Goal: Task Accomplishment & Management: Manage account settings

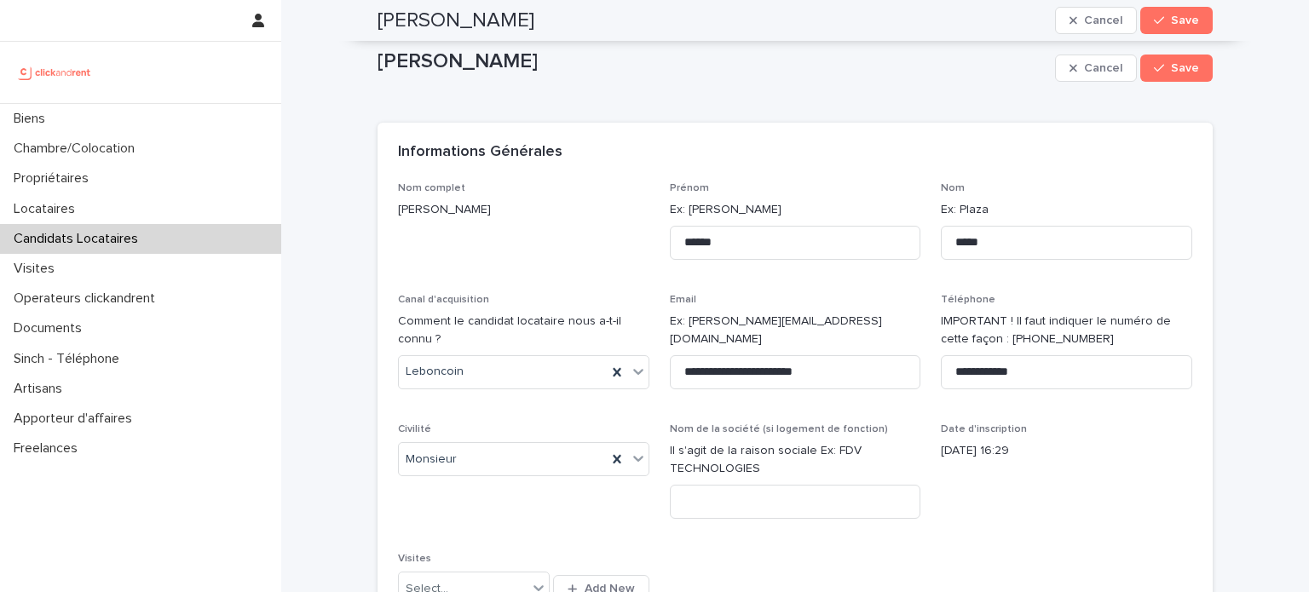
scroll to position [902, 0]
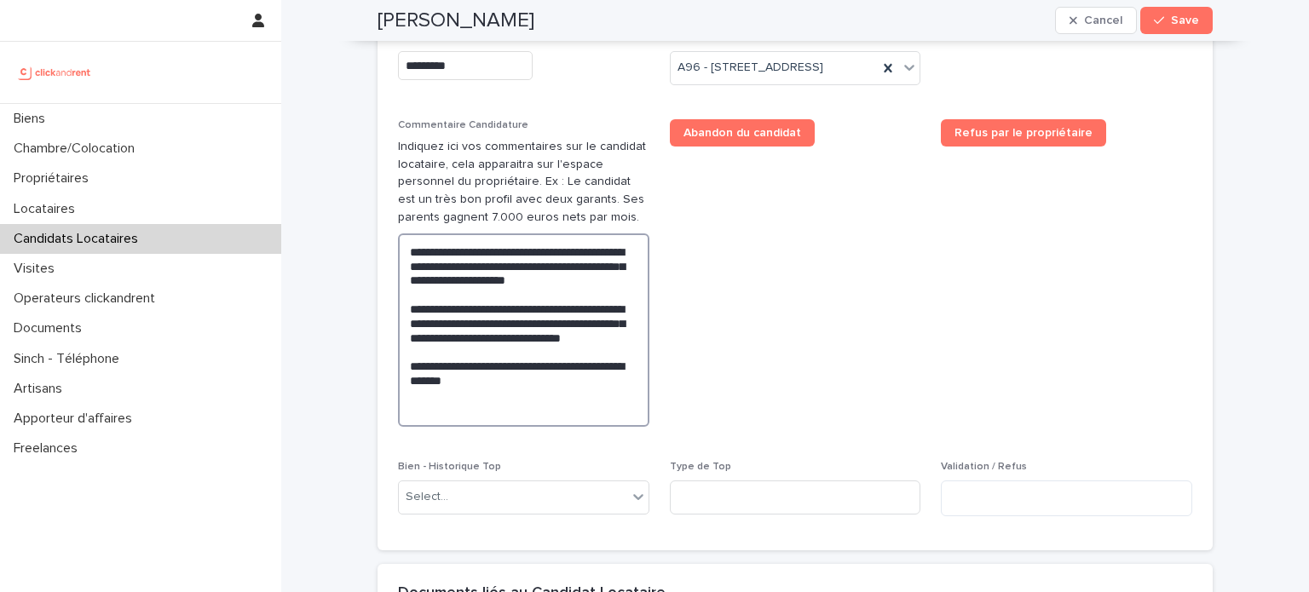
click at [547, 428] on textarea "**********" at bounding box center [523, 331] width 251 height 194
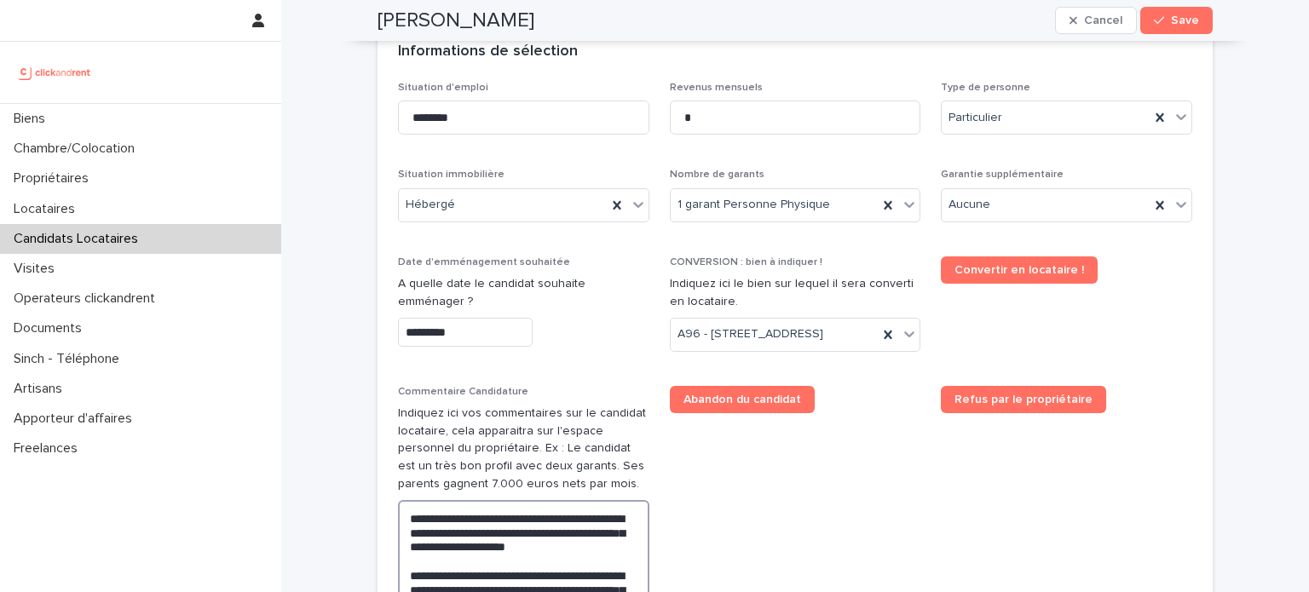
scroll to position [634, 0]
type textarea "**********"
click at [1156, 25] on icon "button" at bounding box center [1159, 20] width 10 height 12
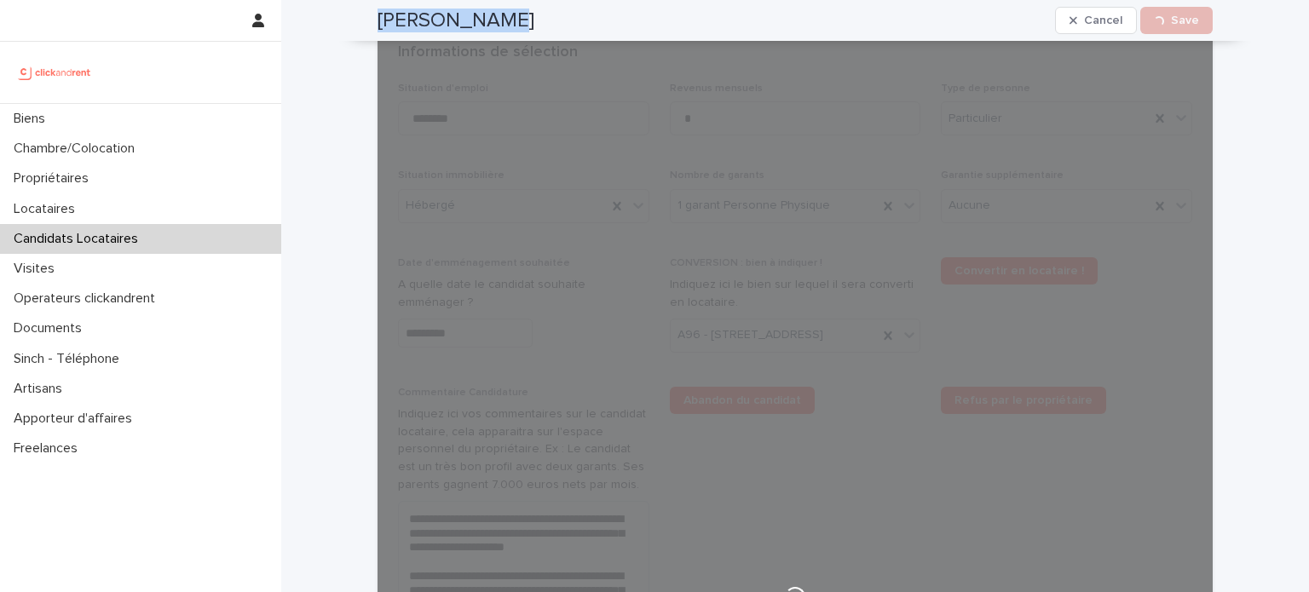
drag, startPoint x: 512, startPoint y: 20, endPoint x: 375, endPoint y: 22, distance: 137.3
click at [378, 22] on div "Romain Roche Cancel Loading... Save" at bounding box center [795, 20] width 835 height 41
copy h2 "[PERSON_NAME]"
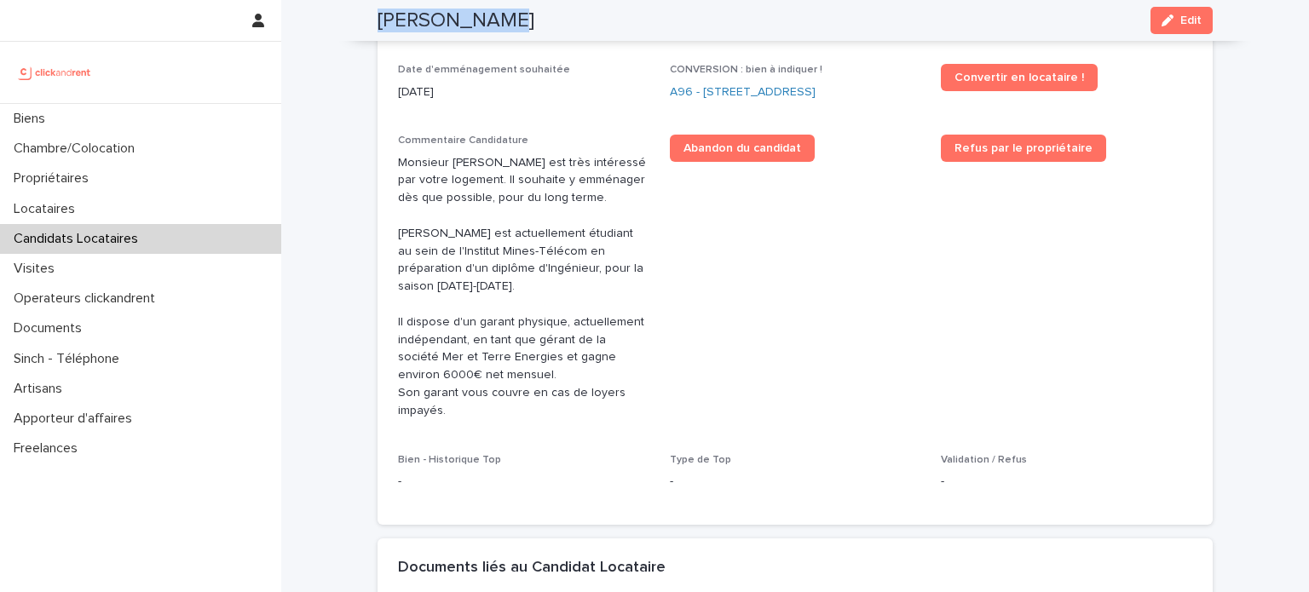
scroll to position [447, 0]
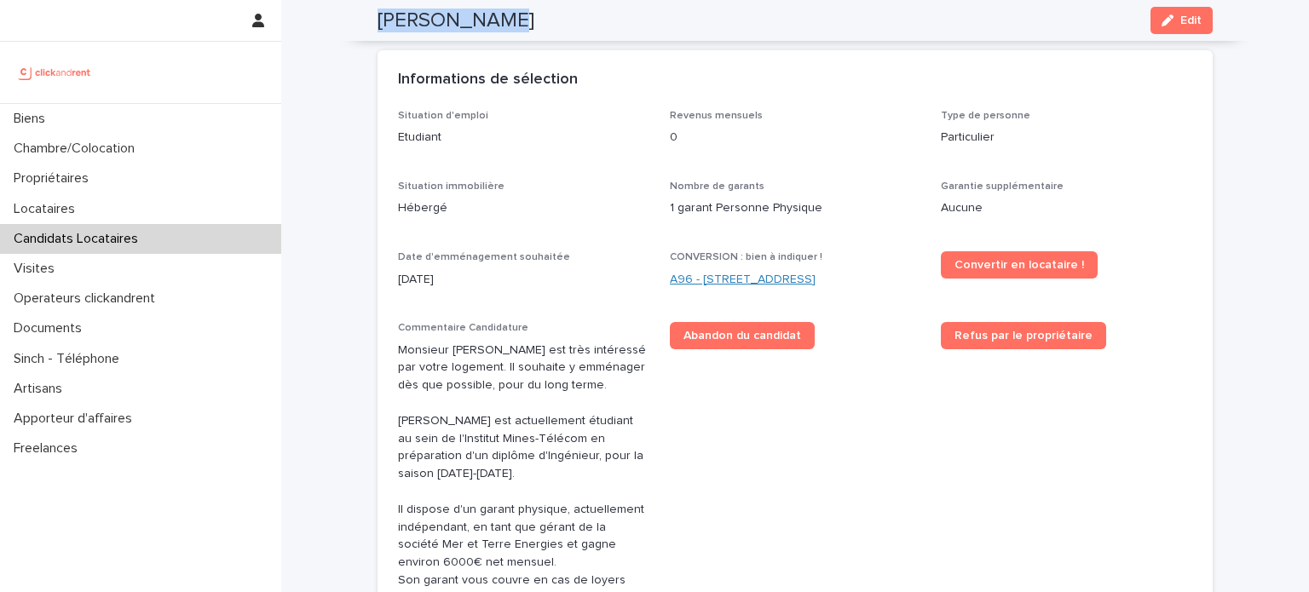
click at [700, 271] on link "A96 - [STREET_ADDRESS]" at bounding box center [743, 280] width 146 height 18
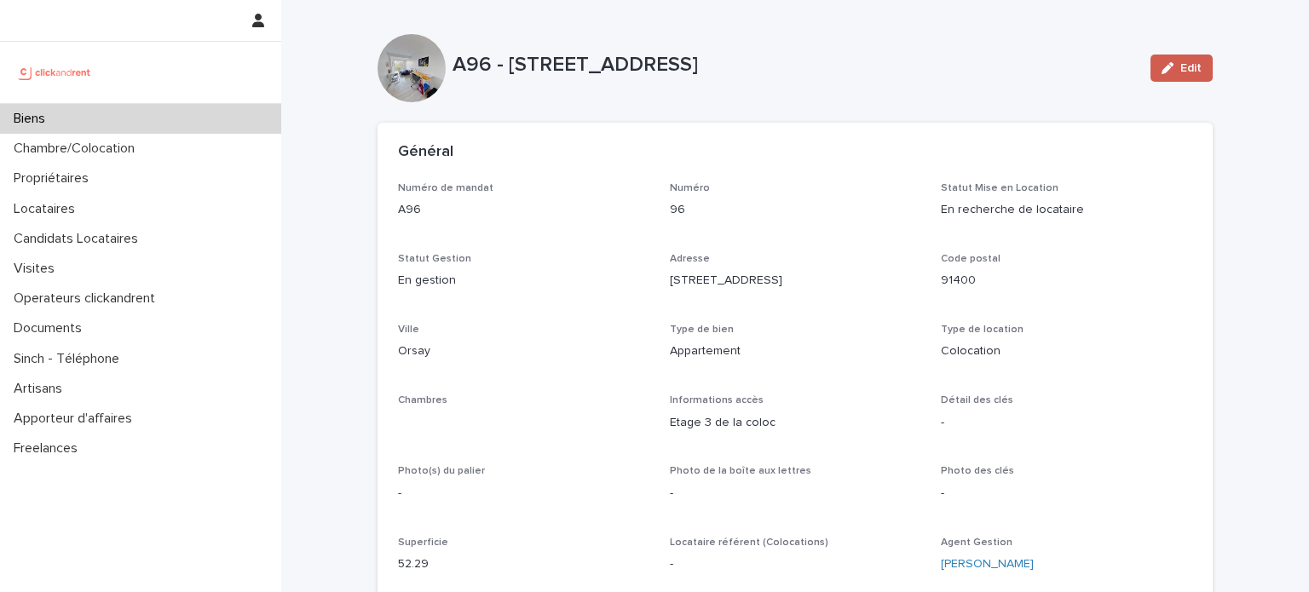
click at [1183, 64] on span "Edit" at bounding box center [1191, 68] width 21 height 12
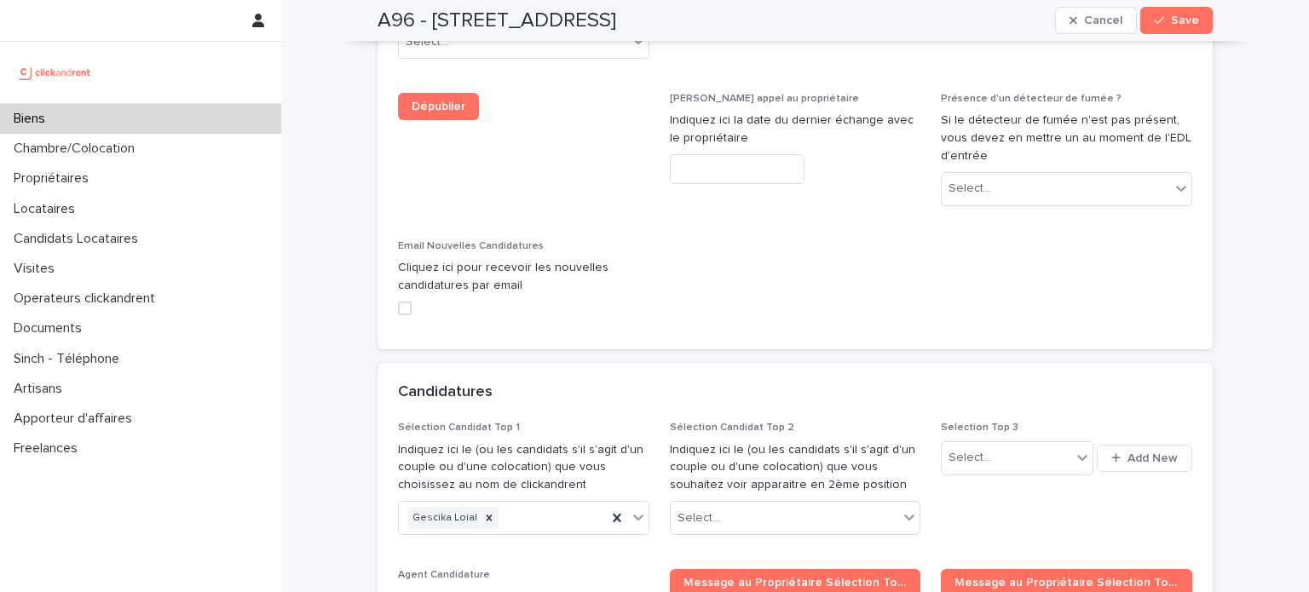
scroll to position [8132, 0]
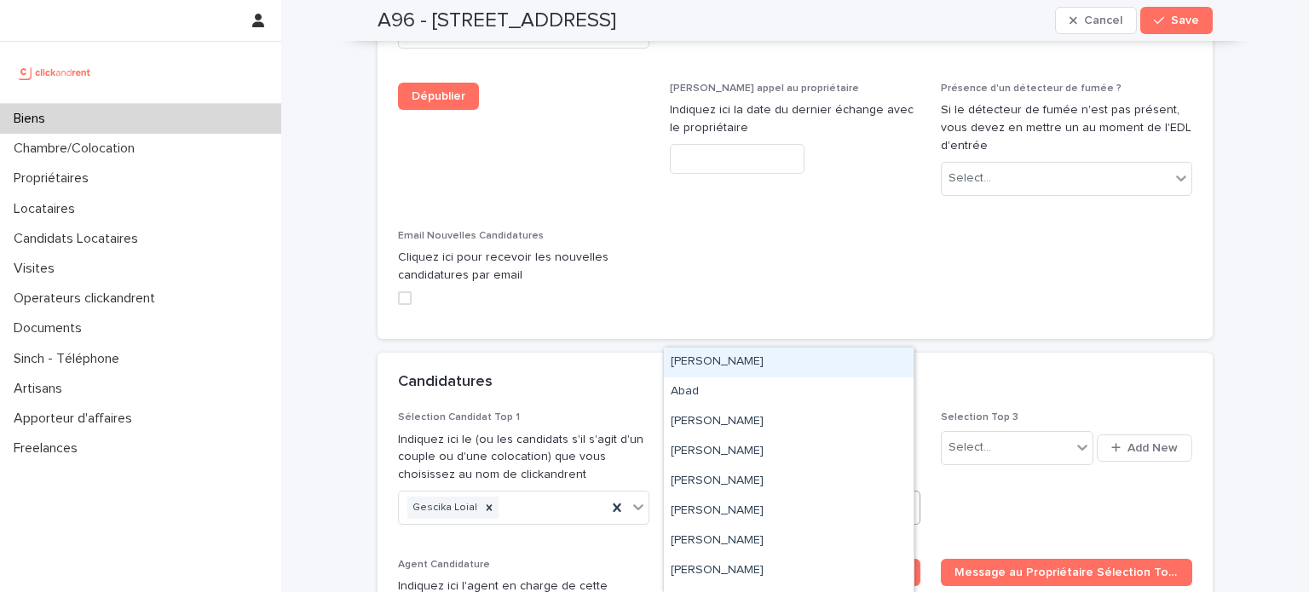
click at [692, 500] on div "Select..." at bounding box center [699, 509] width 43 height 18
paste input "**********"
type input "**********"
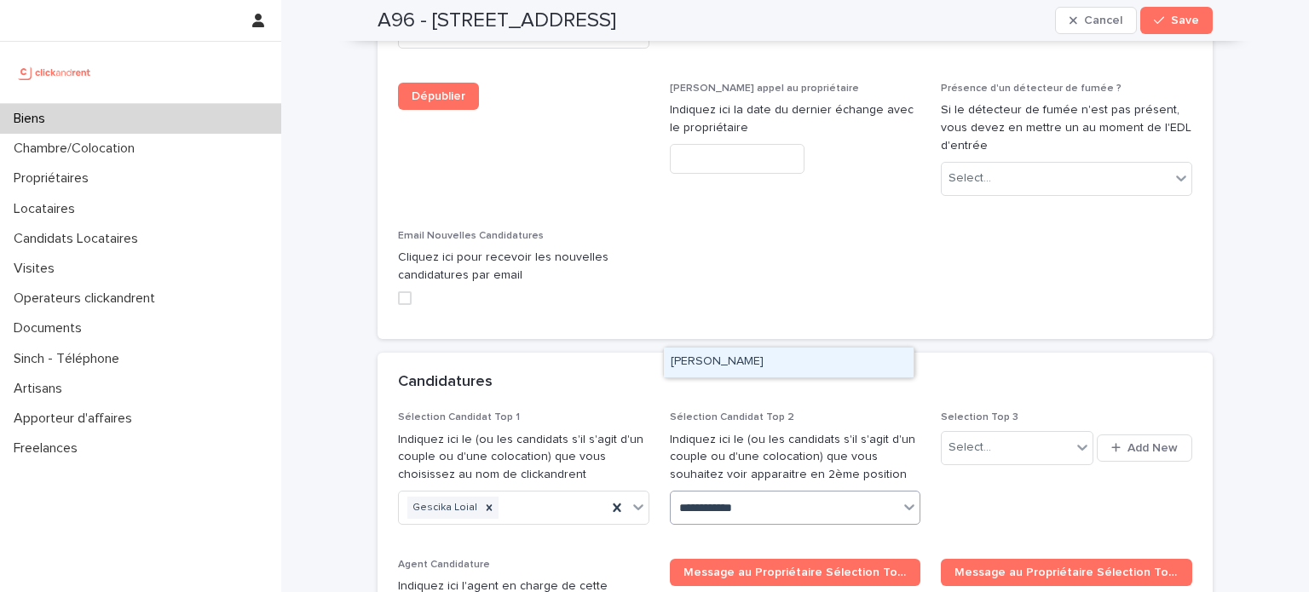
click at [779, 358] on div "[PERSON_NAME]" at bounding box center [789, 363] width 250 height 30
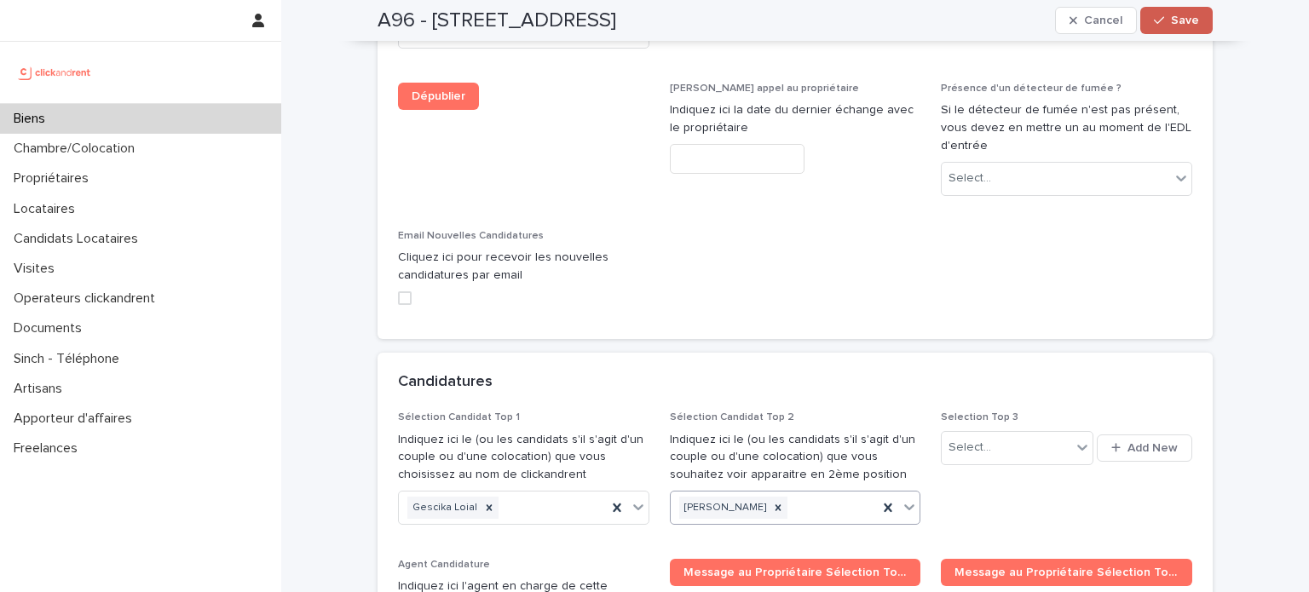
click at [1176, 23] on span "Save" at bounding box center [1185, 20] width 28 height 12
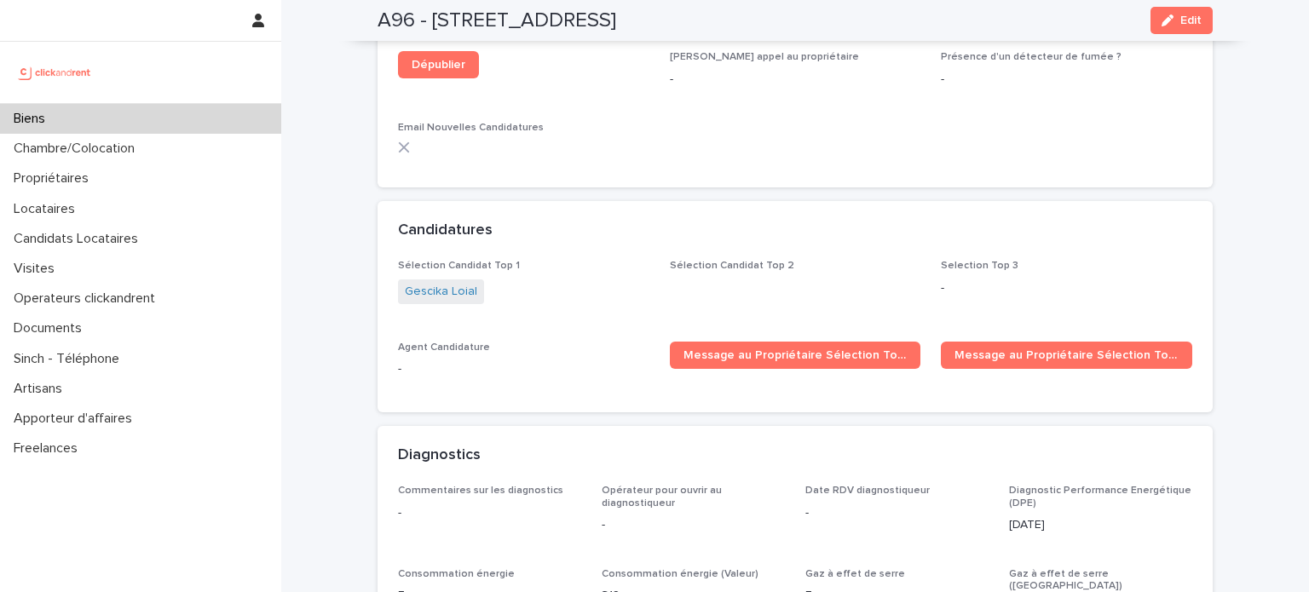
scroll to position [5101, 0]
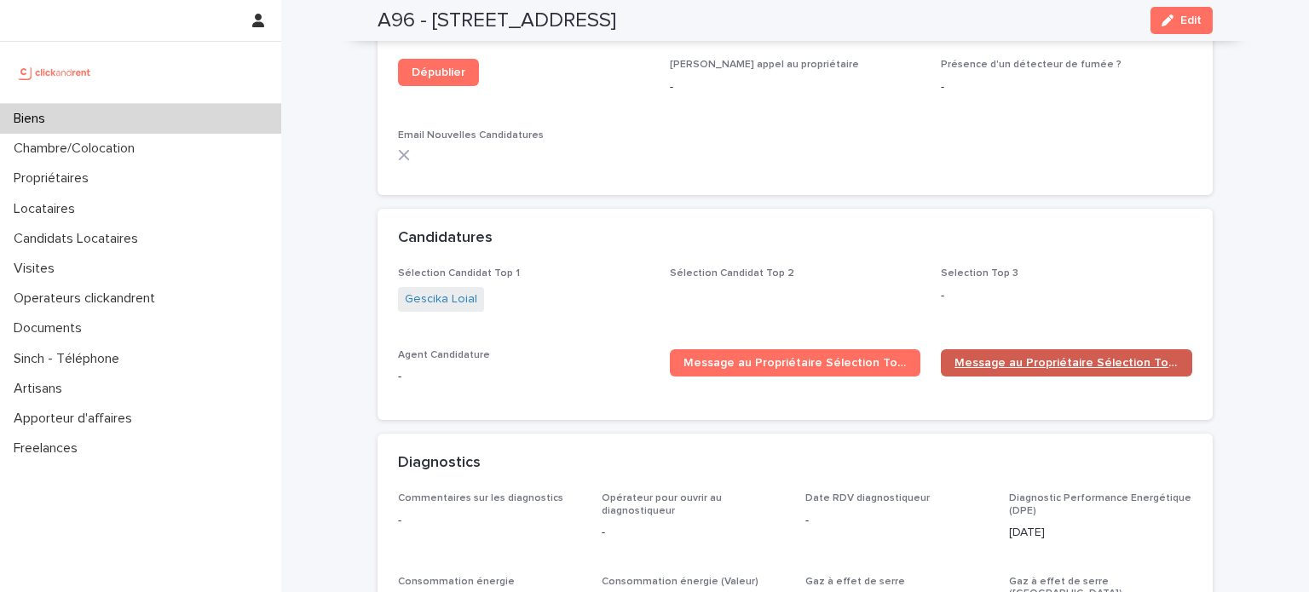
click at [985, 357] on span "Message au Propriétaire Sélection Top 2" at bounding box center [1067, 363] width 224 height 12
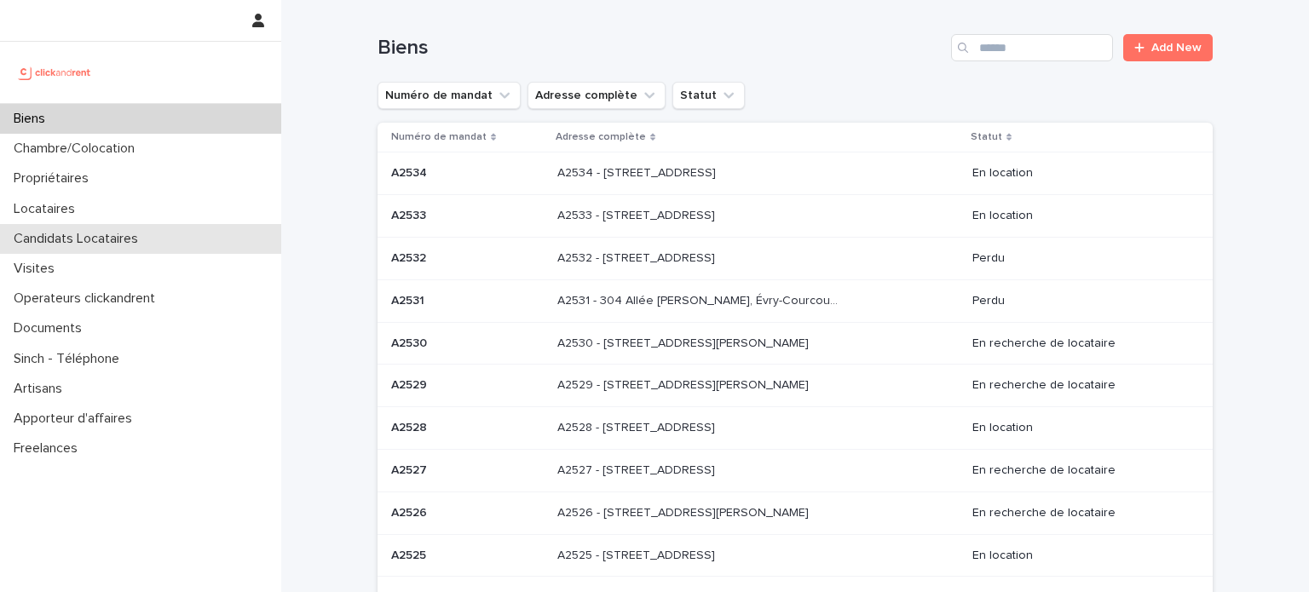
click at [119, 240] on p "Candidats Locataires" at bounding box center [79, 239] width 145 height 16
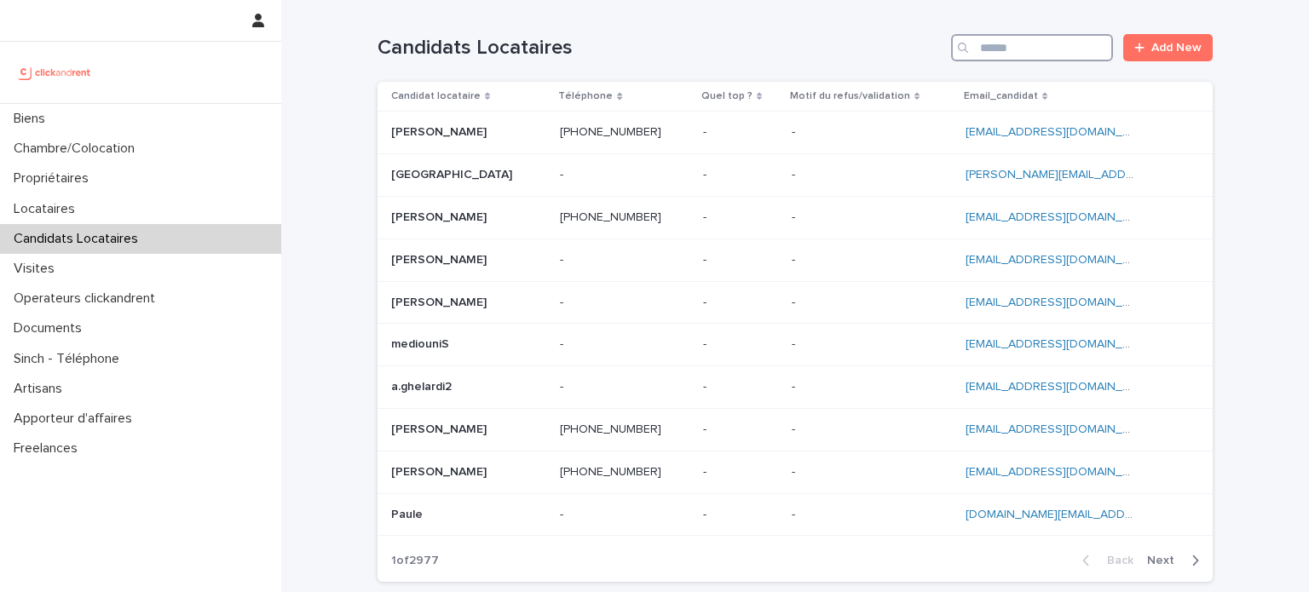
click at [1027, 50] on input "Search" at bounding box center [1032, 47] width 162 height 27
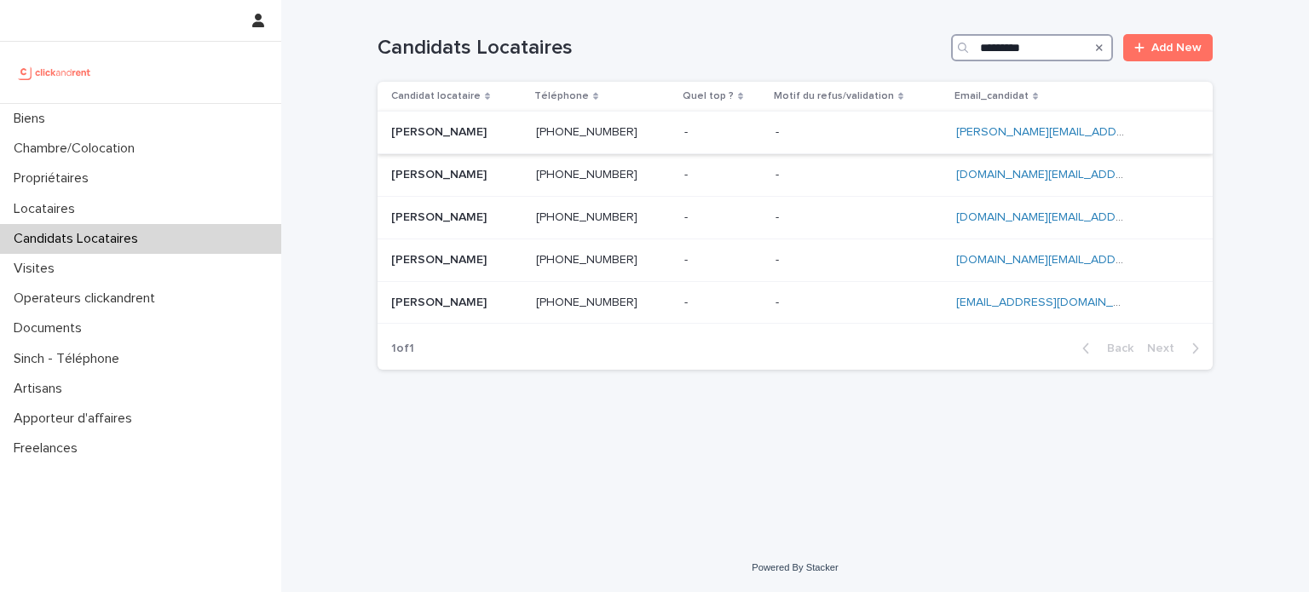
type input "*********"
click at [727, 126] on p at bounding box center [724, 132] width 78 height 14
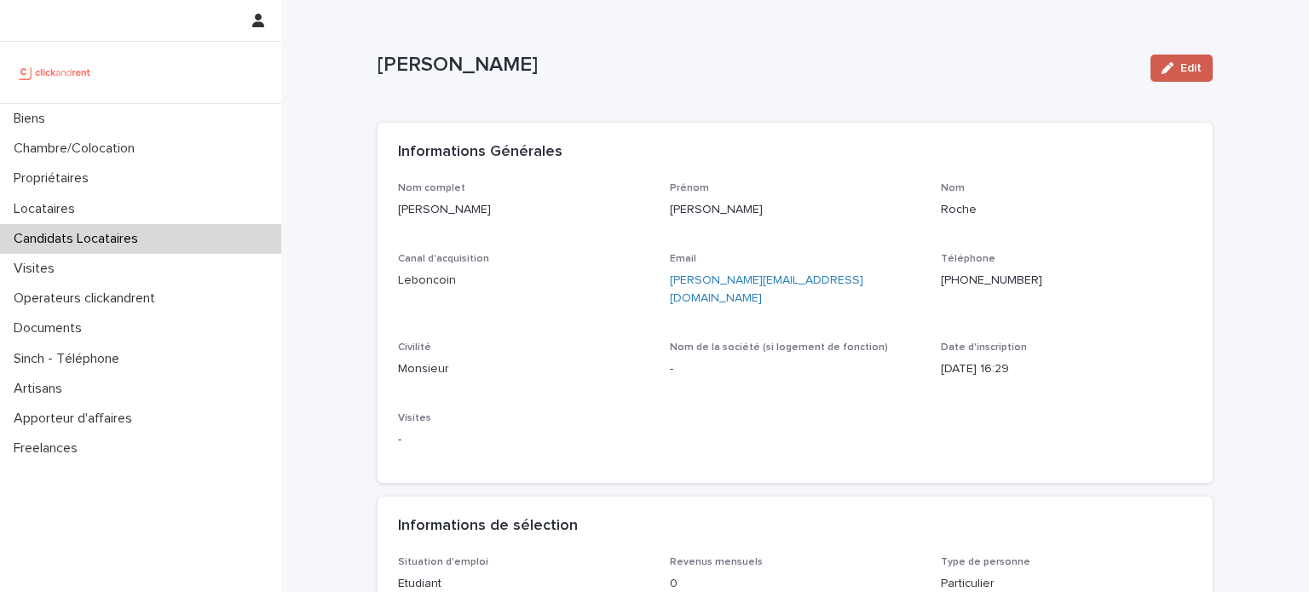
click at [1170, 66] on div "button" at bounding box center [1171, 68] width 19 height 12
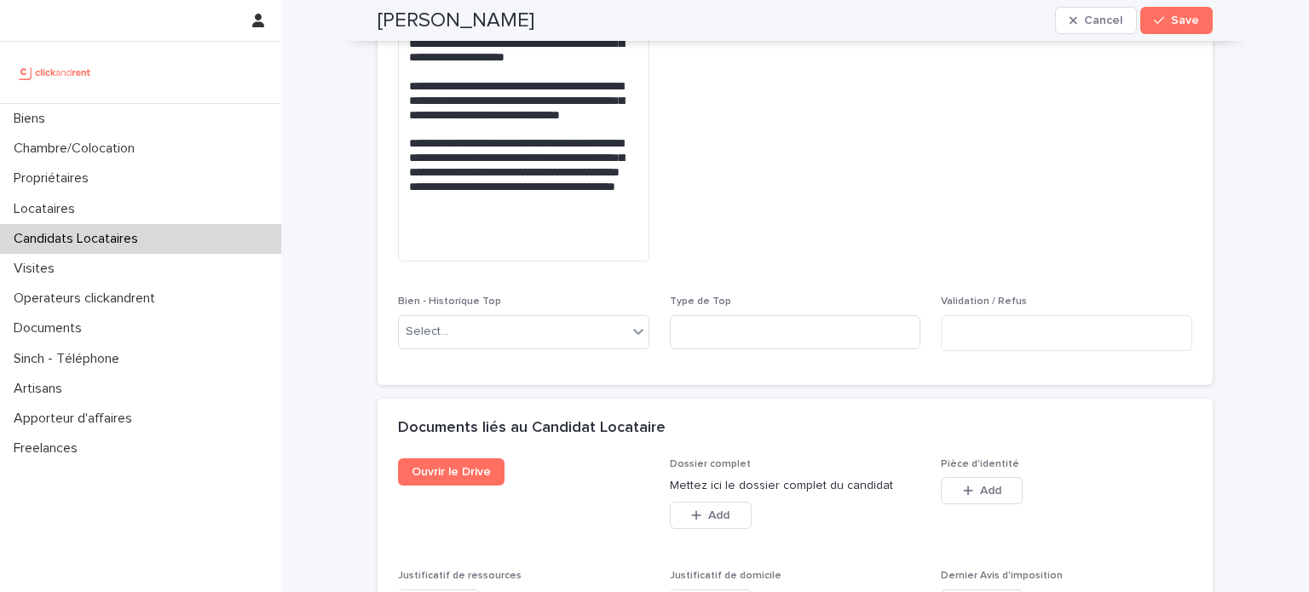
scroll to position [1497, 0]
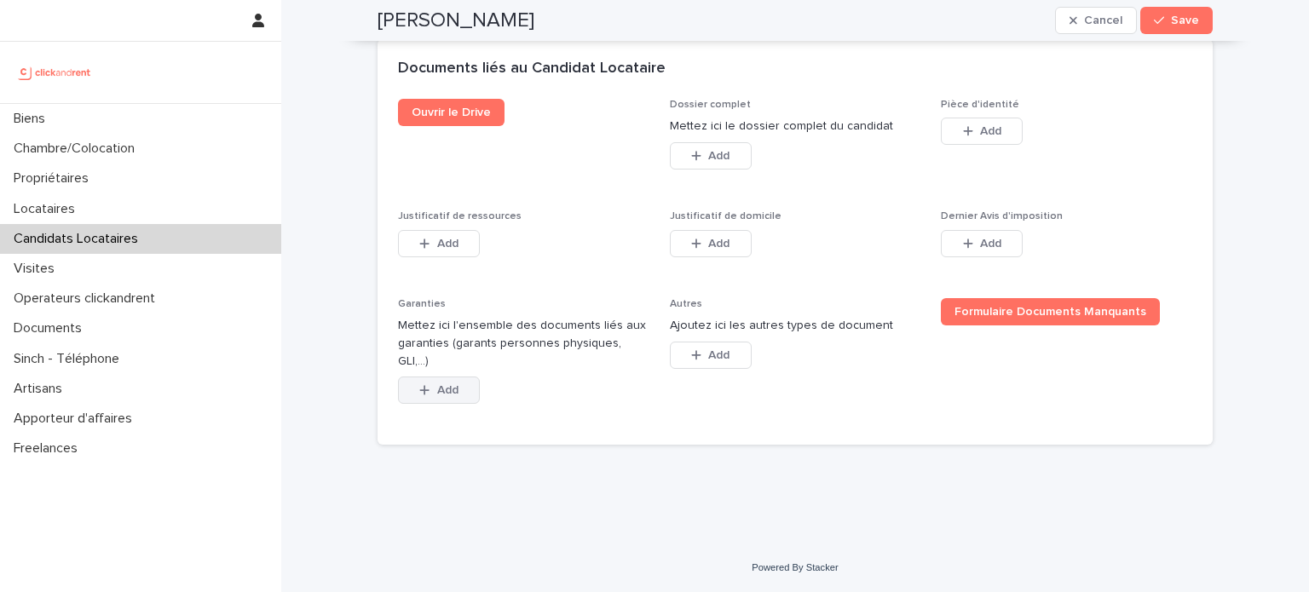
click at [434, 403] on button "Add" at bounding box center [439, 390] width 82 height 27
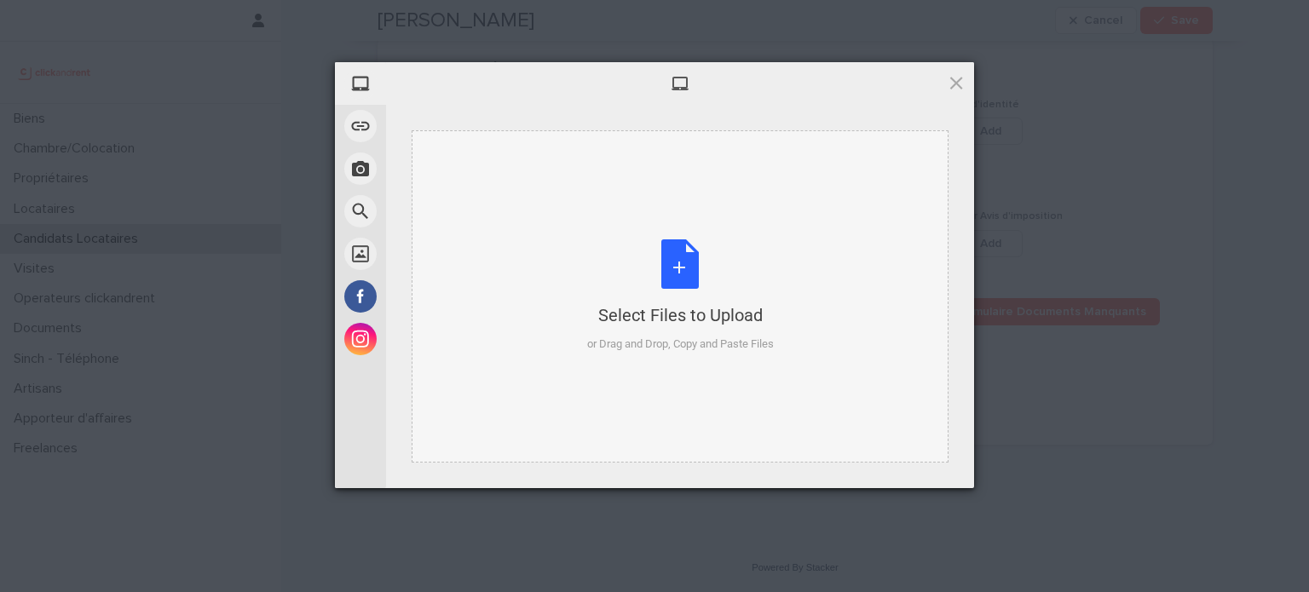
click at [583, 321] on div "Select Files to Upload or Drag and Drop, Copy and Paste Files" at bounding box center [680, 296] width 537 height 332
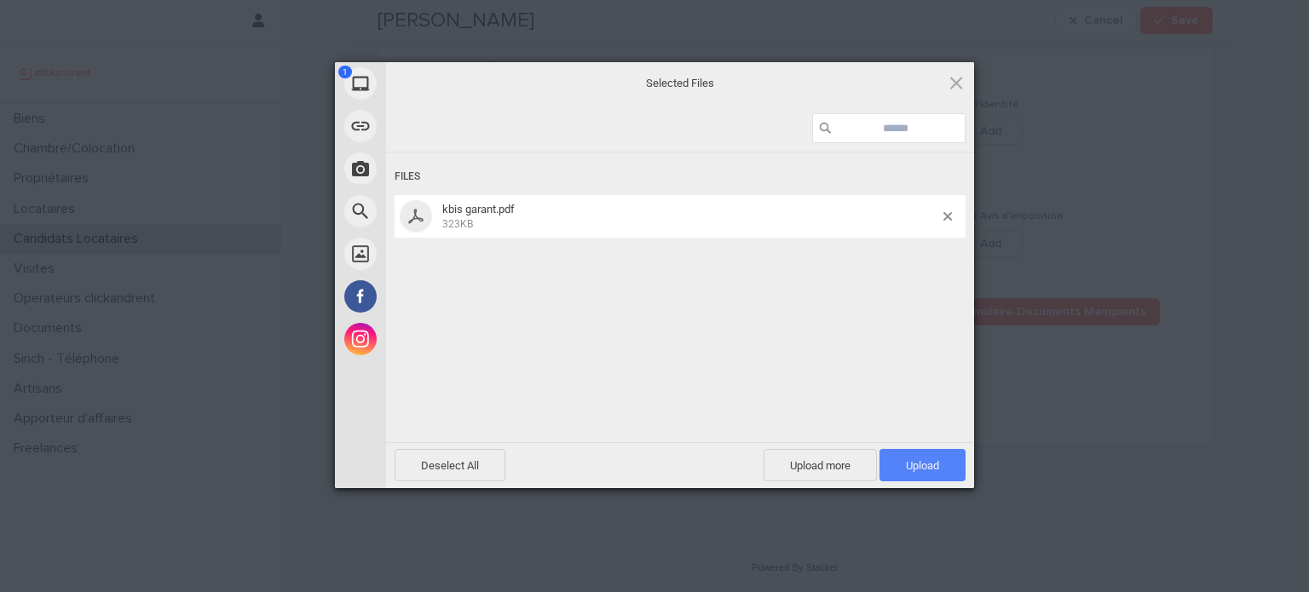
click at [927, 459] on span "Upload 1" at bounding box center [923, 465] width 86 height 32
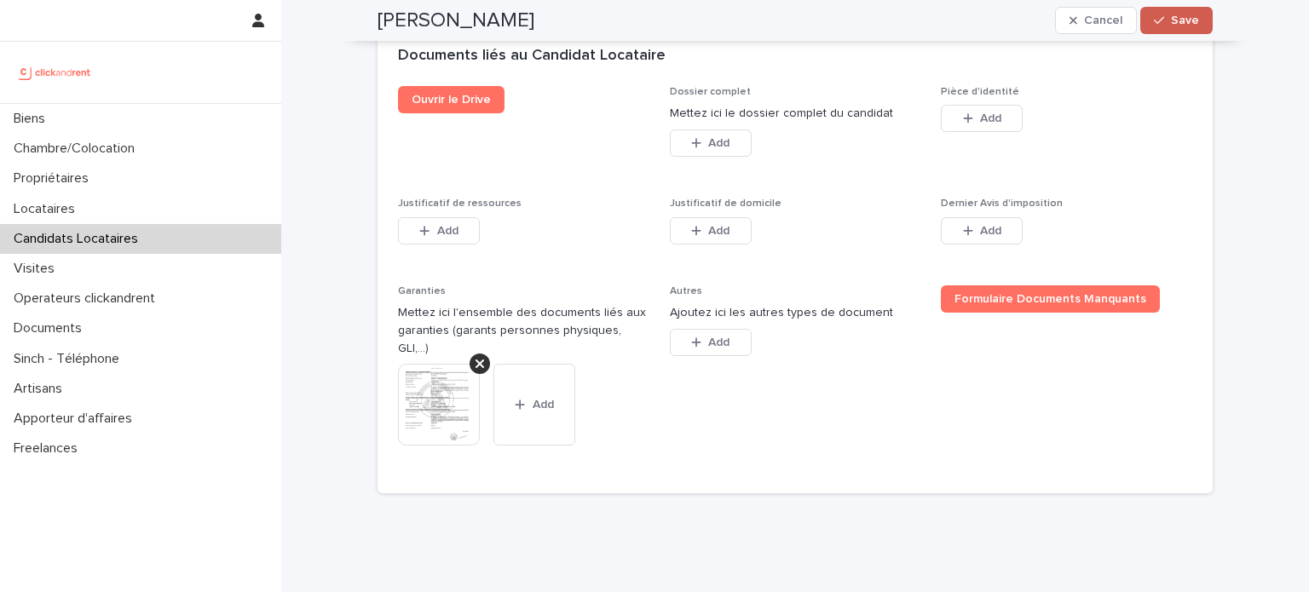
click at [1182, 20] on span "Save" at bounding box center [1185, 20] width 28 height 12
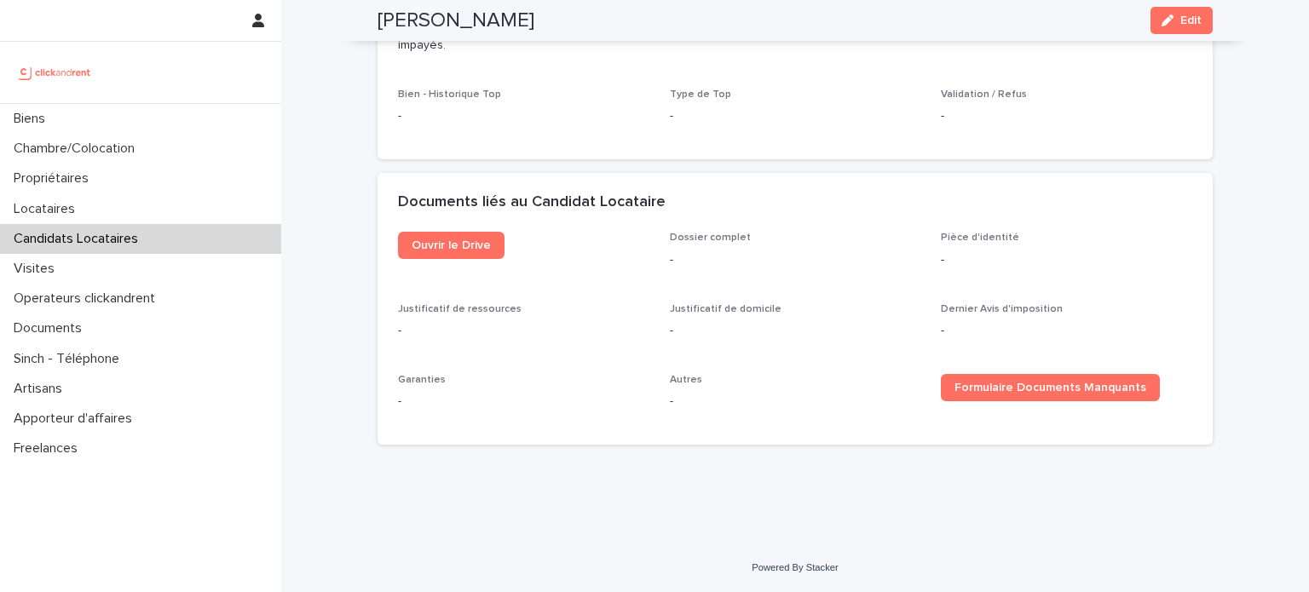
scroll to position [964, 0]
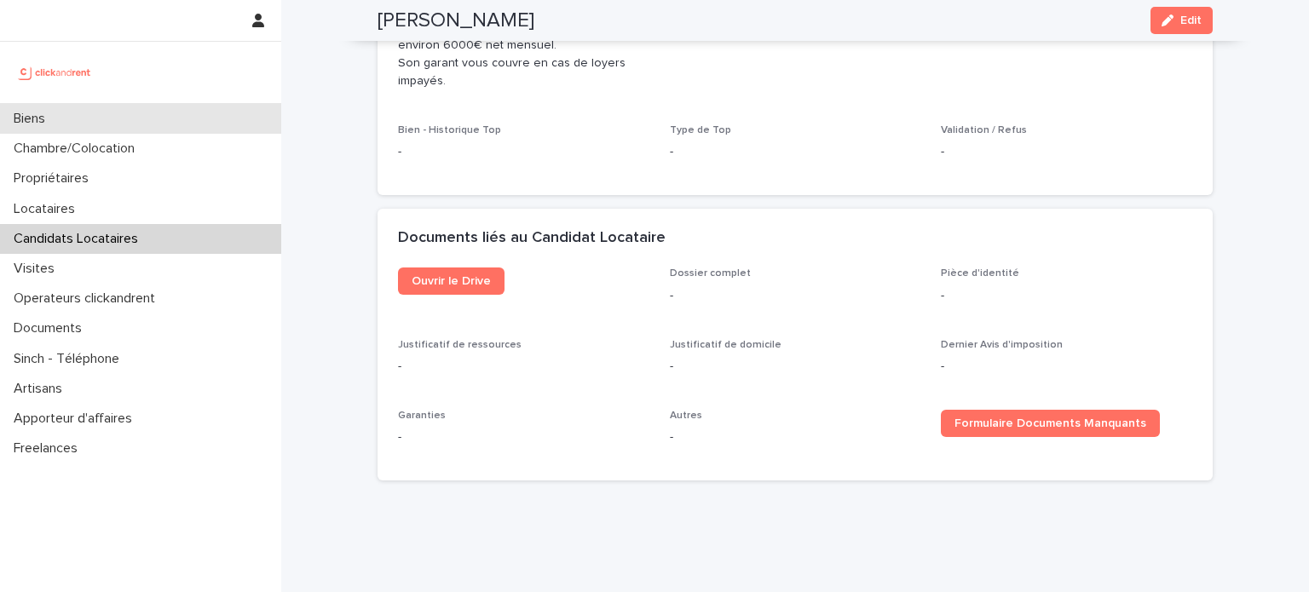
click at [180, 114] on div "Biens" at bounding box center [140, 119] width 281 height 30
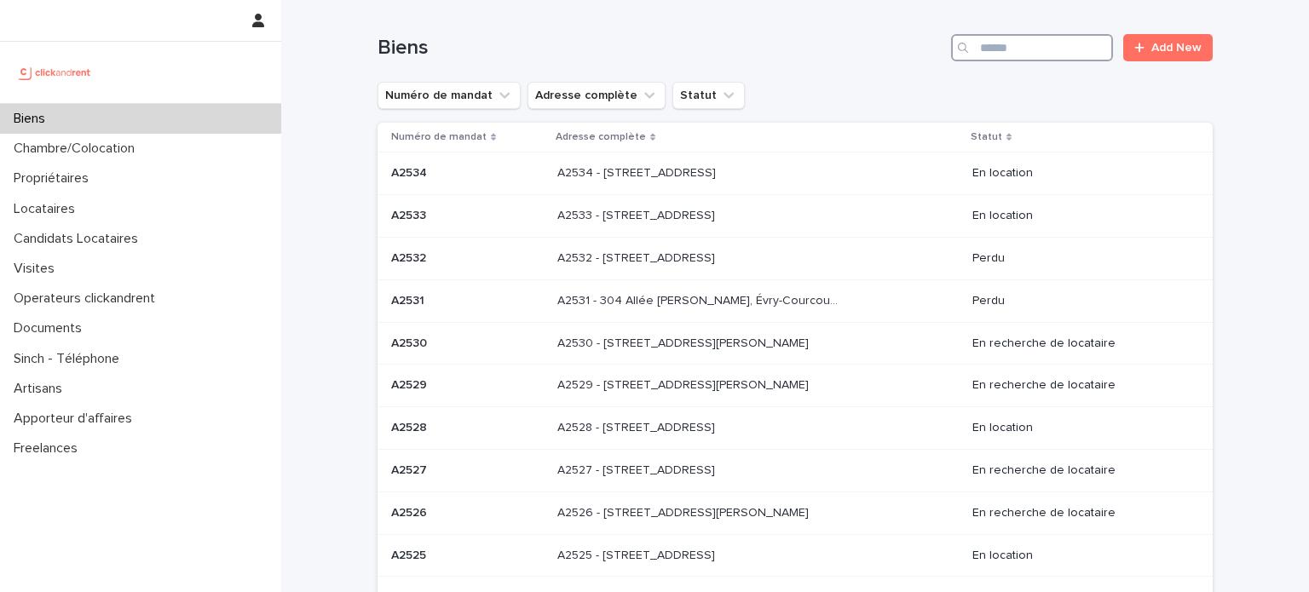
click at [1014, 49] on input "Search" at bounding box center [1032, 47] width 162 height 27
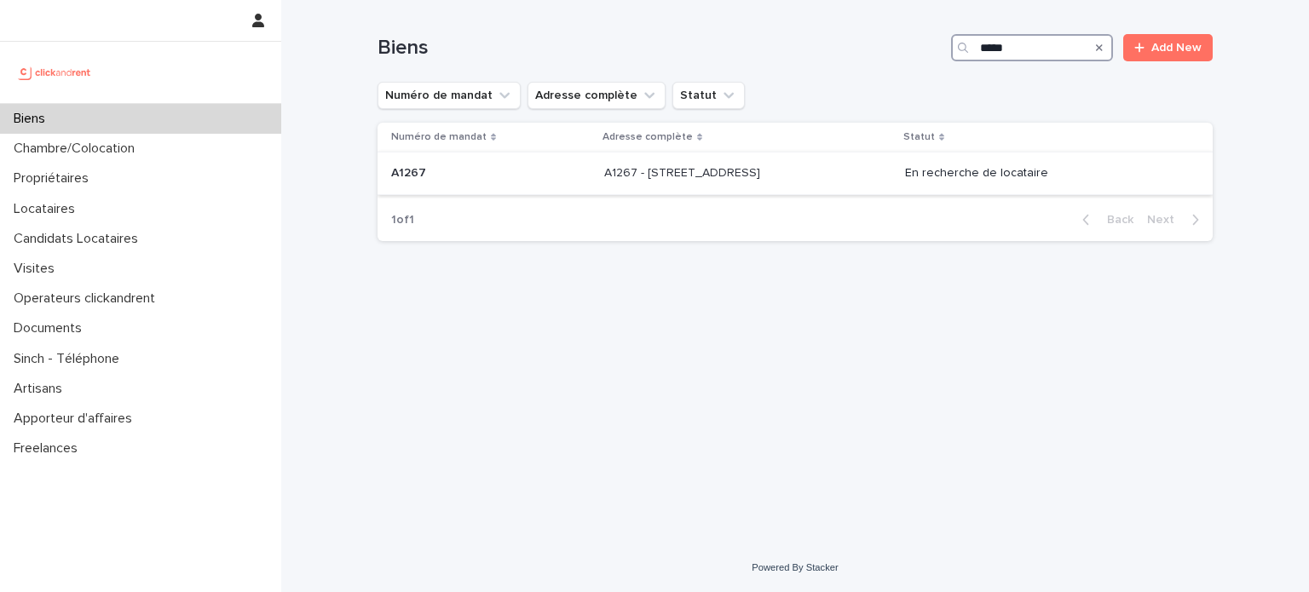
type input "*****"
click at [764, 167] on p "A1267 - [STREET_ADDRESS]" at bounding box center [683, 172] width 159 height 18
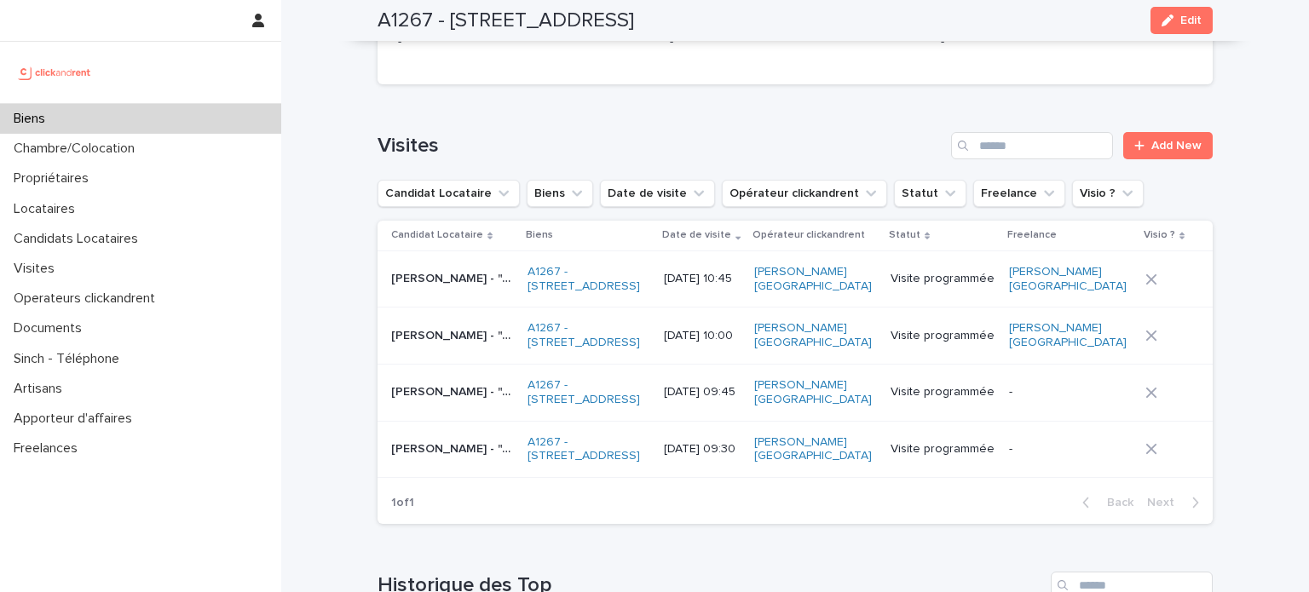
scroll to position [6479, 0]
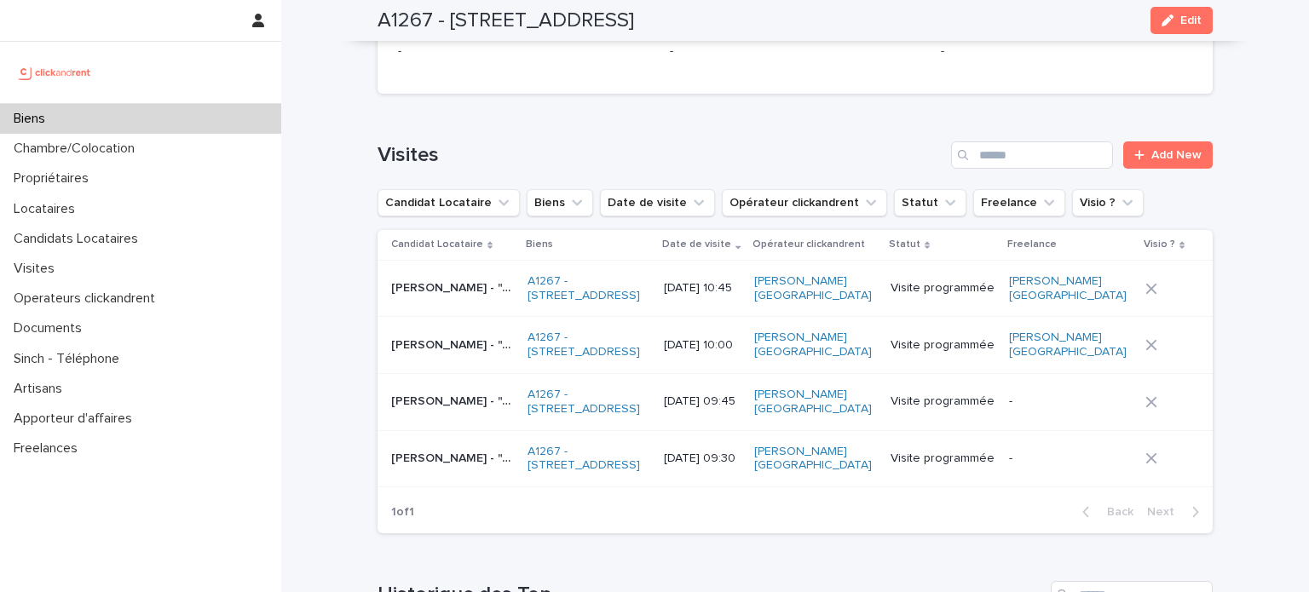
click at [176, 118] on div "Biens" at bounding box center [140, 119] width 281 height 30
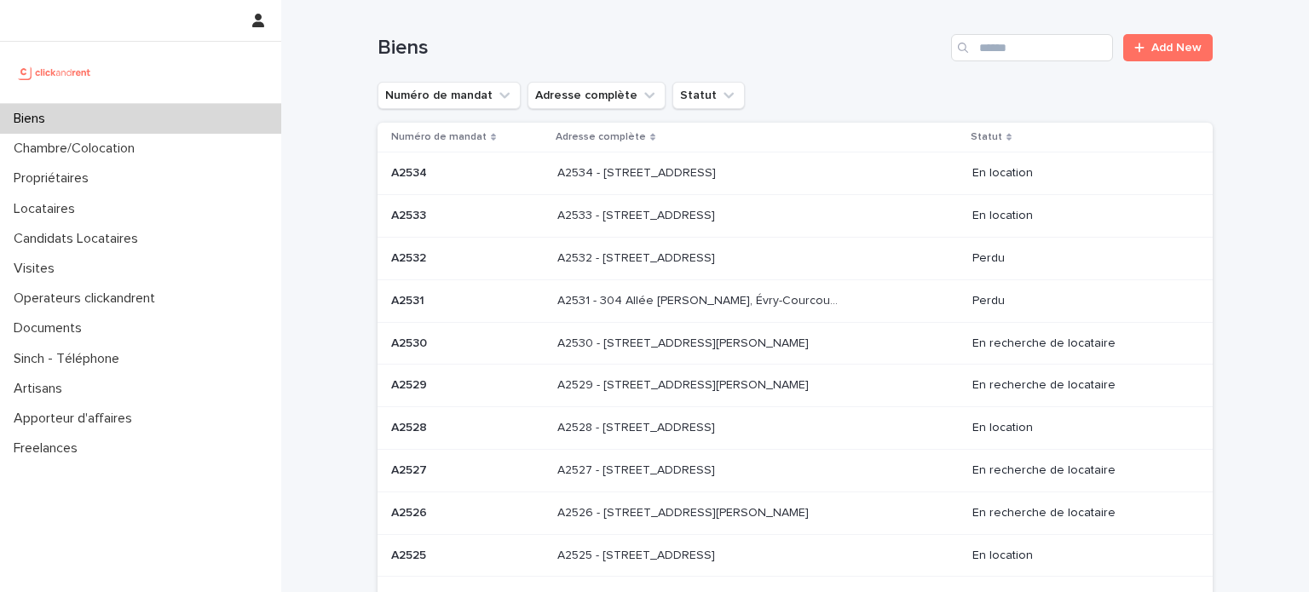
click at [1006, 33] on div "Biens Add New" at bounding box center [795, 41] width 835 height 82
click at [1016, 45] on input "Search" at bounding box center [1032, 47] width 162 height 27
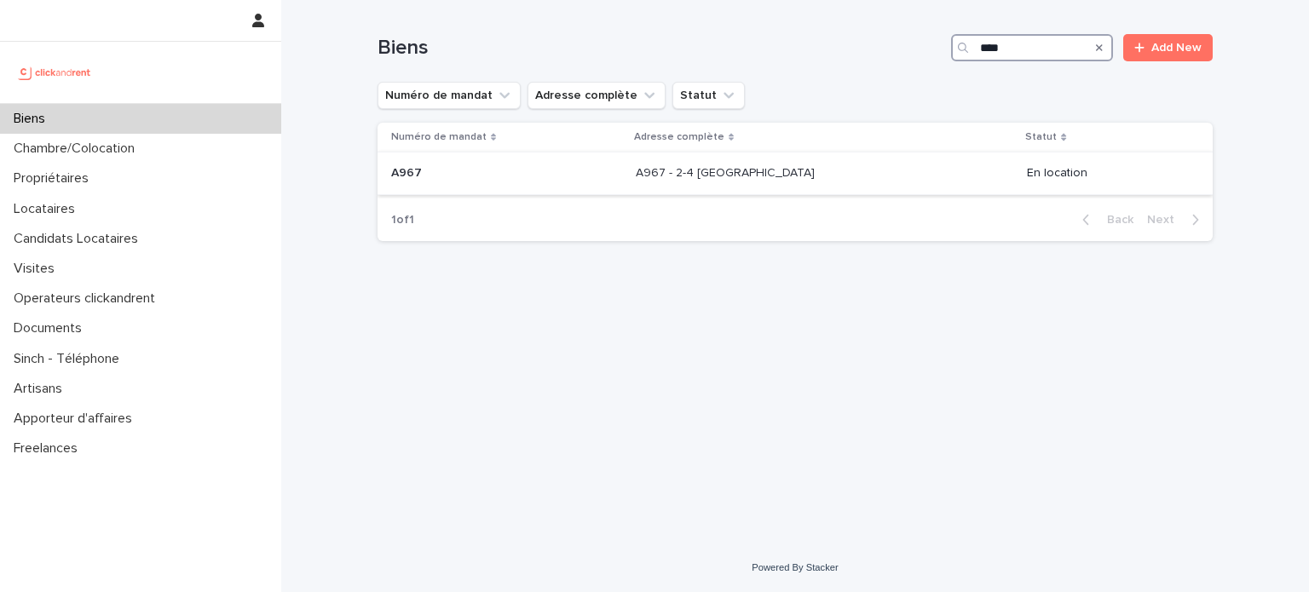
type input "****"
click at [860, 159] on div "A967 - 2-4 [GEOGRAPHIC_DATA] A967 - 2-4 [GEOGRAPHIC_DATA]" at bounding box center [825, 173] width 378 height 28
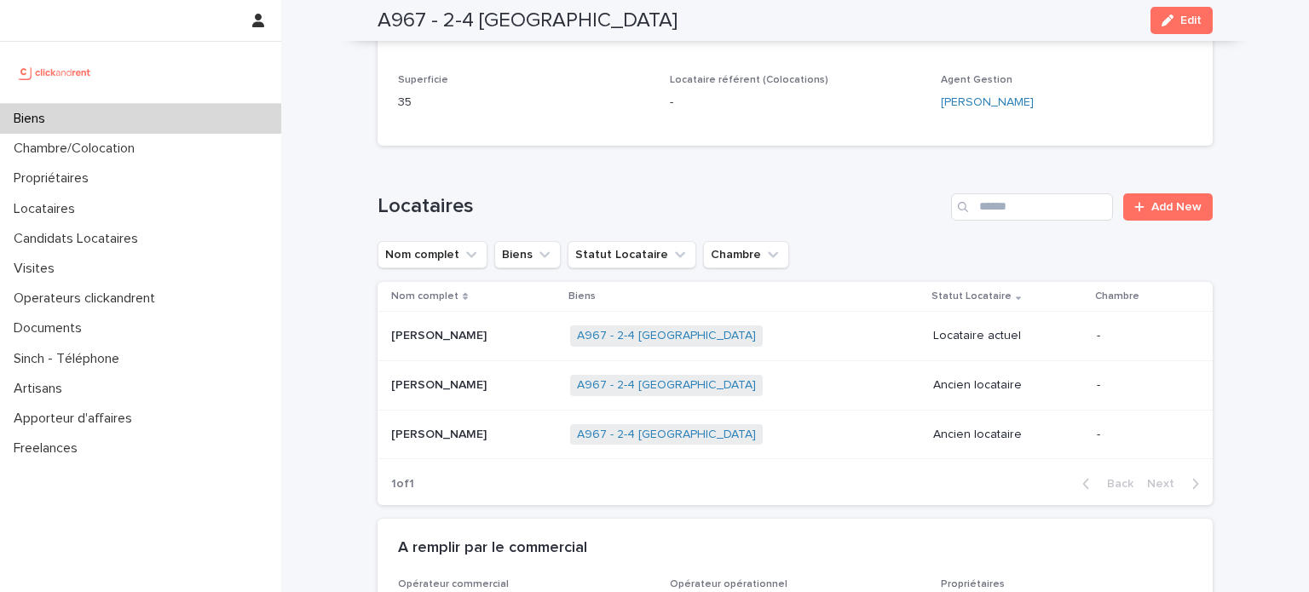
scroll to position [545, 0]
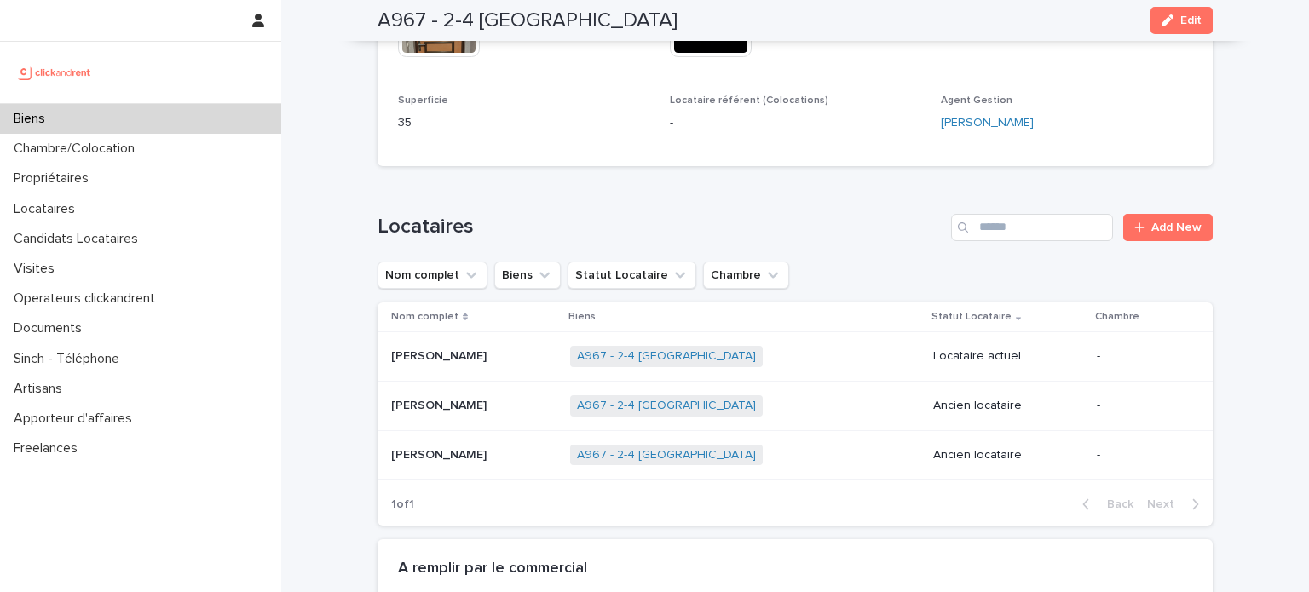
click at [854, 361] on div "A967 - 2-4 [GEOGRAPHIC_DATA] + 0" at bounding box center [745, 356] width 350 height 35
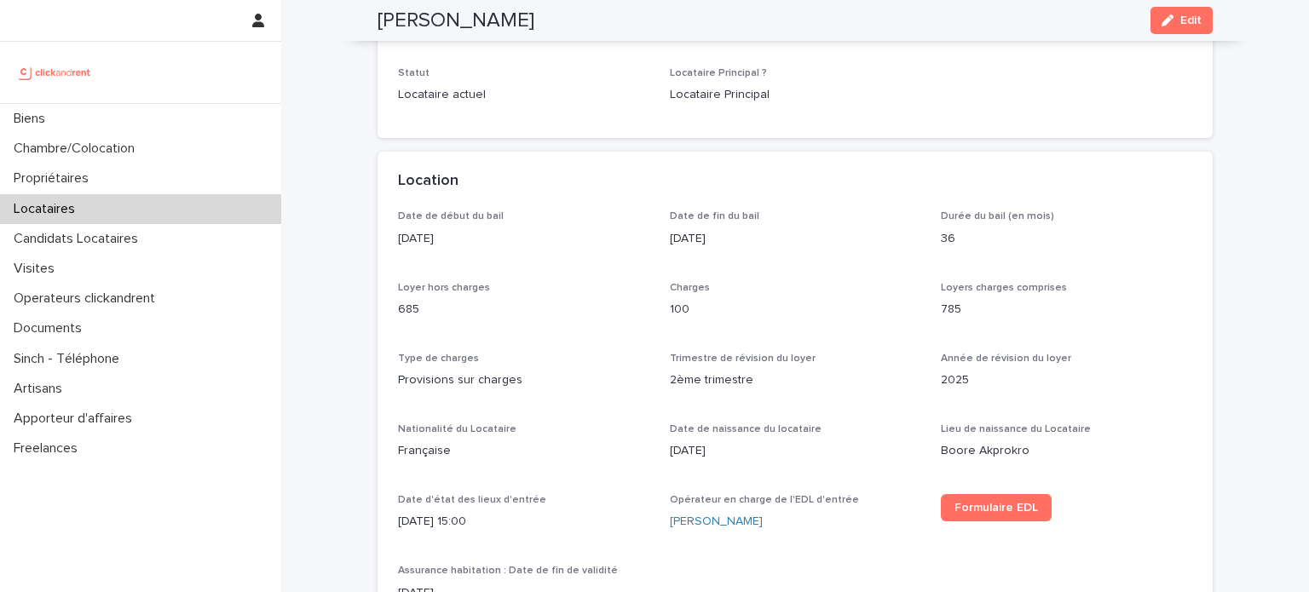
scroll to position [327, 0]
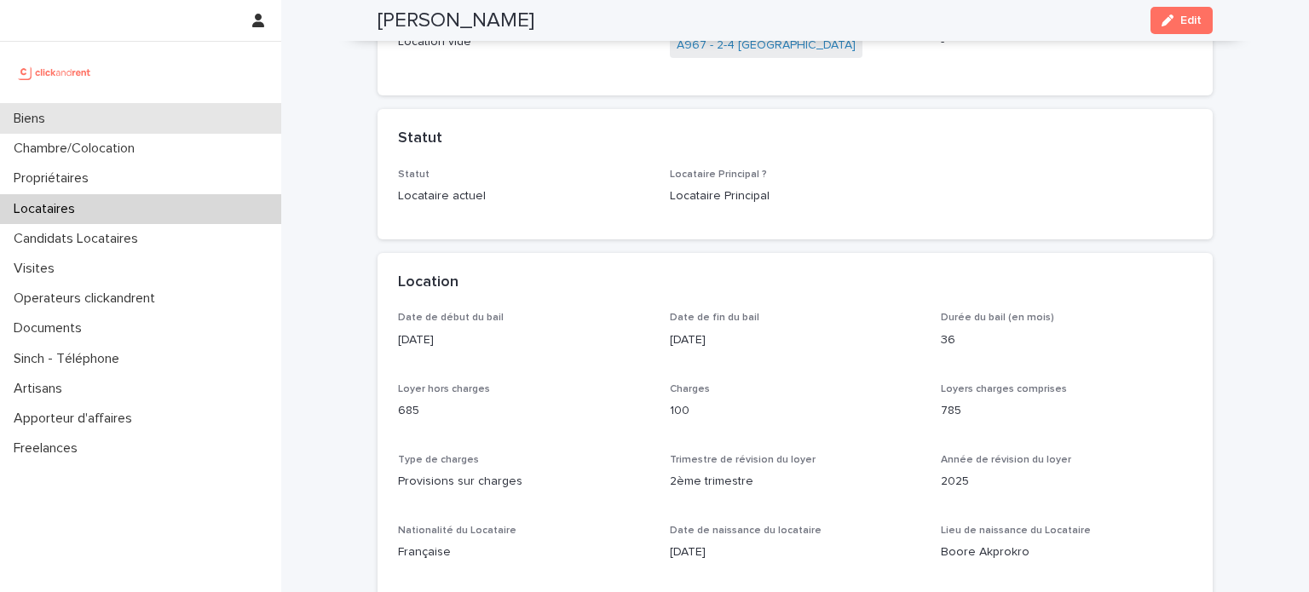
click at [176, 118] on div "Biens" at bounding box center [140, 119] width 281 height 30
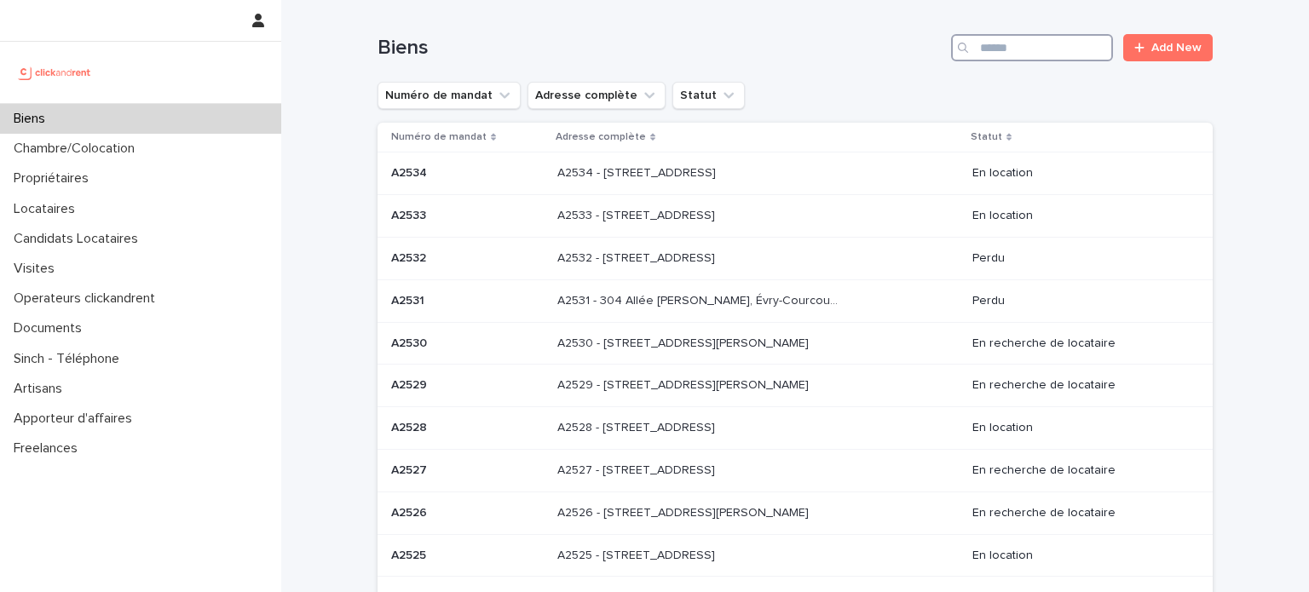
click at [1002, 54] on input "Search" at bounding box center [1032, 47] width 162 height 27
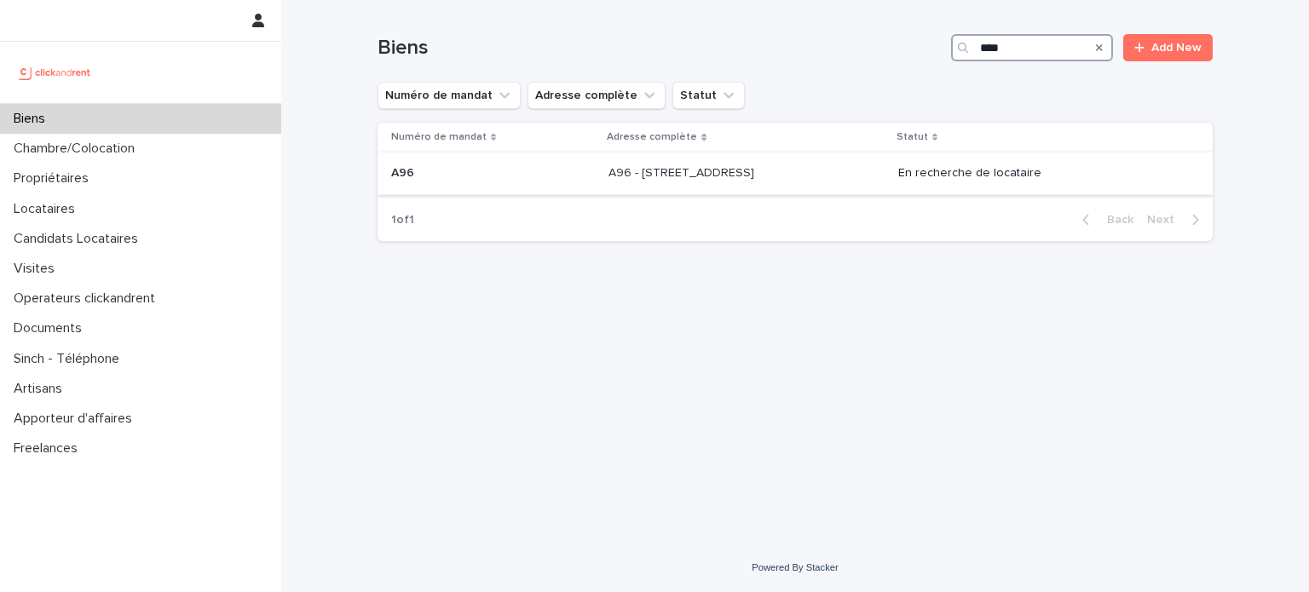
type input "***"
click at [820, 176] on p at bounding box center [746, 173] width 275 height 14
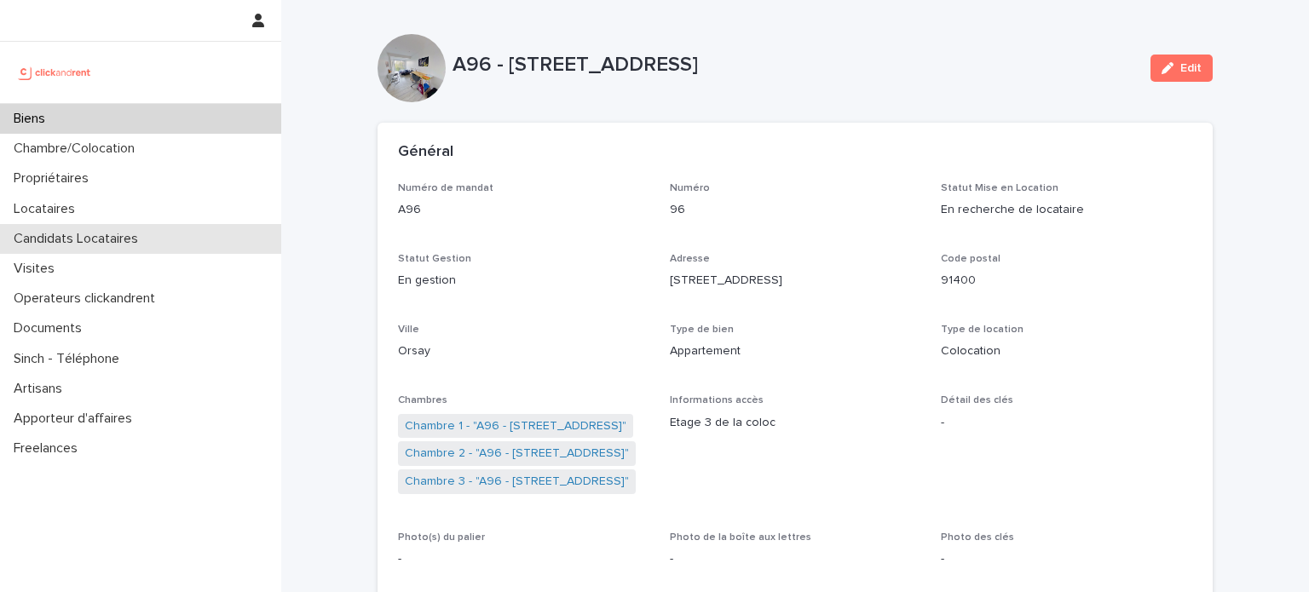
click at [124, 251] on div "Candidats Locataires" at bounding box center [140, 239] width 281 height 30
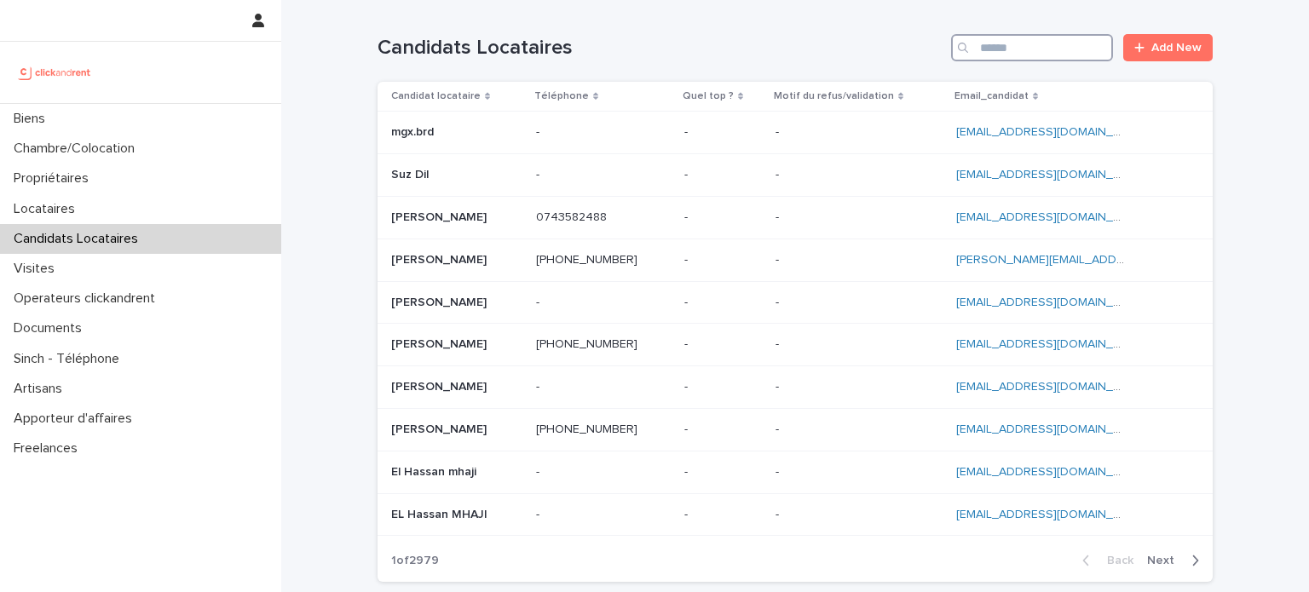
click at [998, 49] on input "Search" at bounding box center [1032, 47] width 162 height 27
paste input "**********"
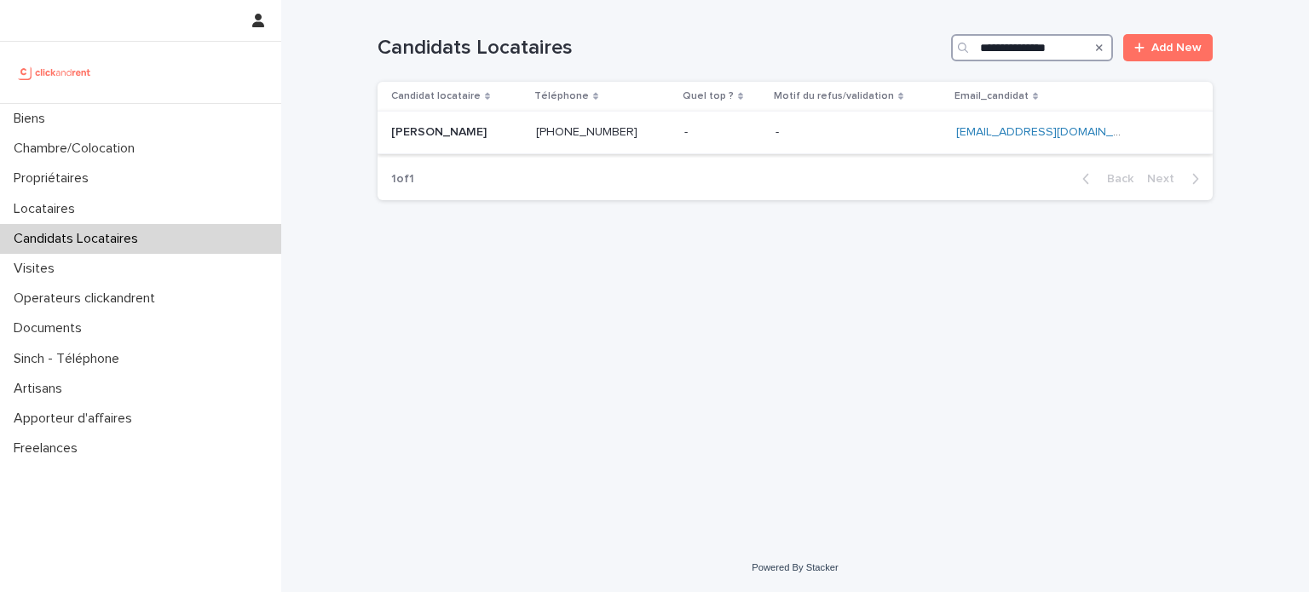
type input "**********"
click at [829, 136] on p at bounding box center [859, 132] width 167 height 14
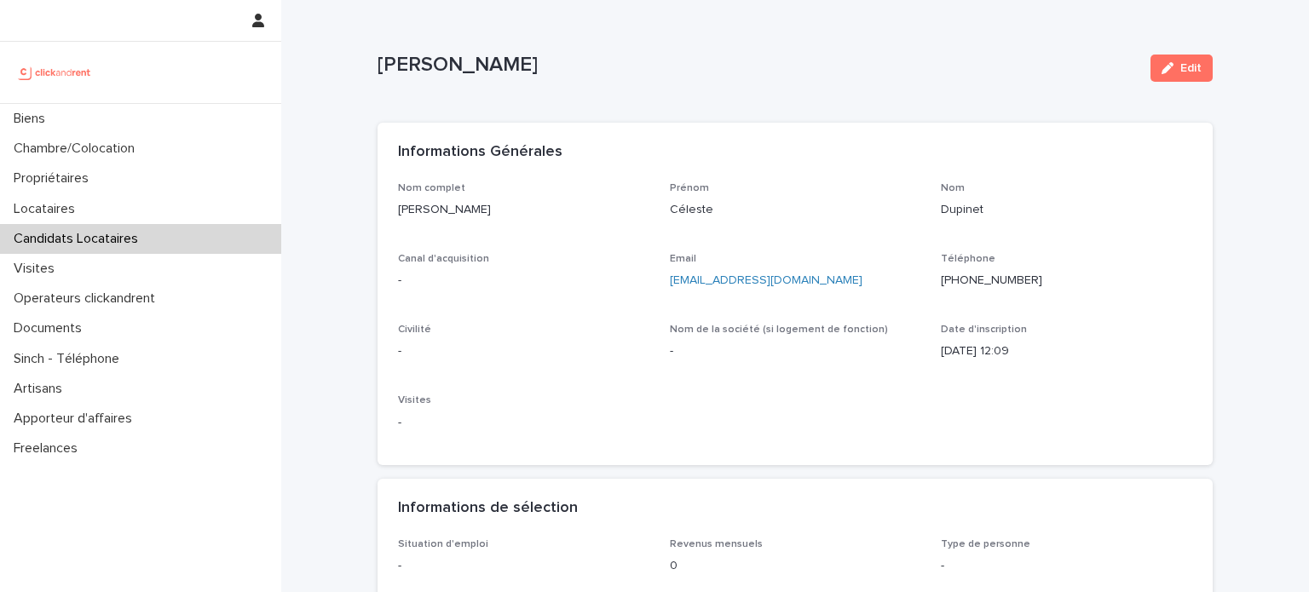
click at [1144, 71] on div "Edit" at bounding box center [1178, 68] width 69 height 27
click at [1183, 61] on button "Edit" at bounding box center [1182, 68] width 62 height 27
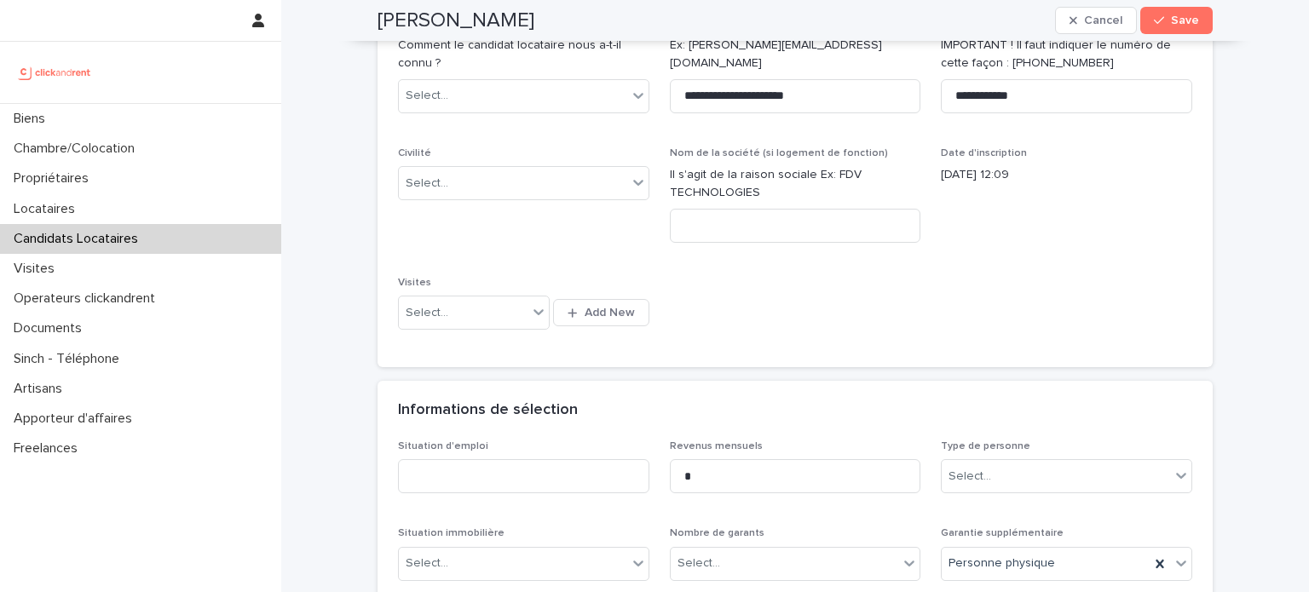
scroll to position [539, 0]
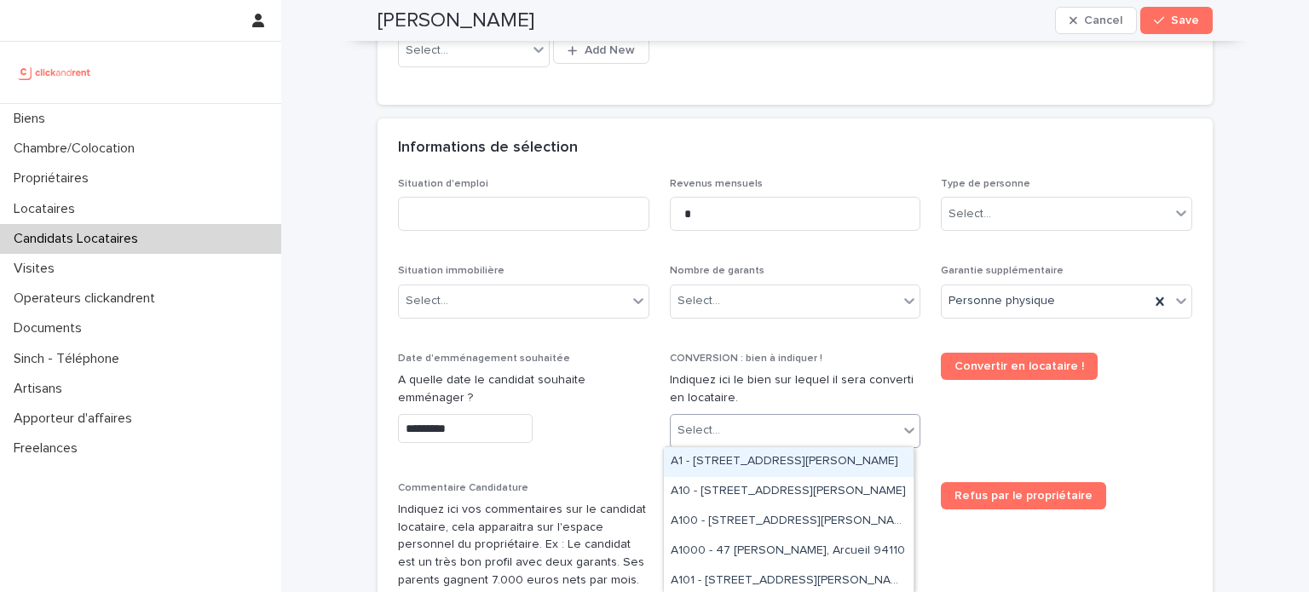
click at [747, 417] on div "Select..." at bounding box center [785, 431] width 228 height 28
type input "***"
click at [789, 455] on div "A96 - [STREET_ADDRESS]" at bounding box center [789, 463] width 250 height 30
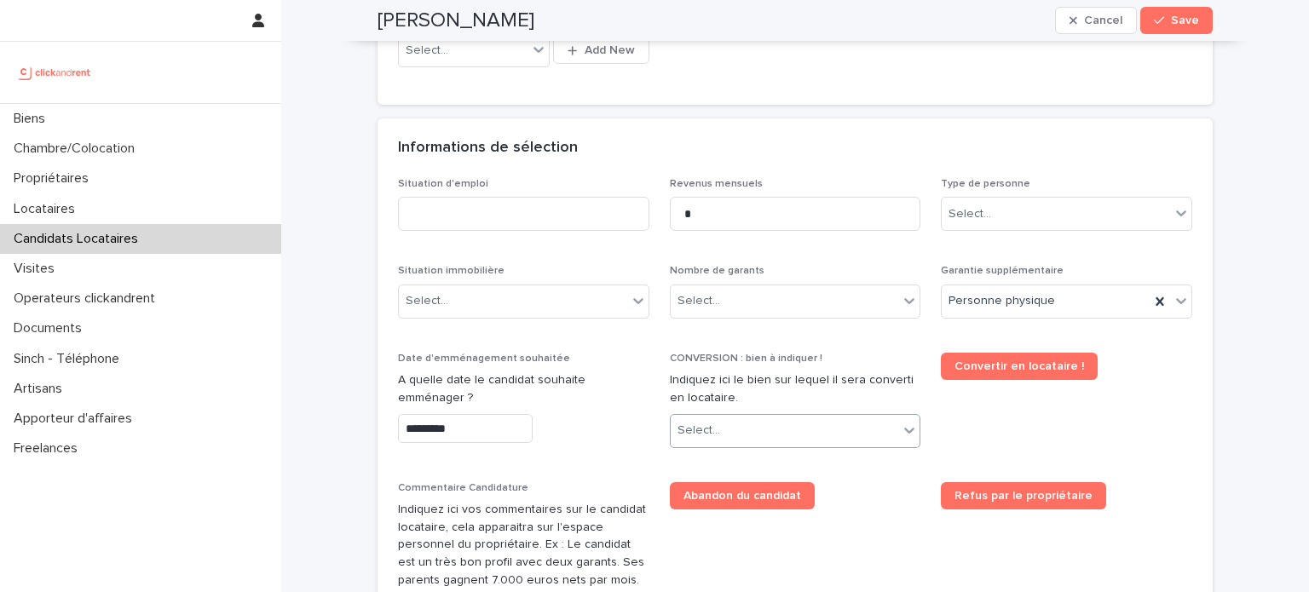
scroll to position [555, 0]
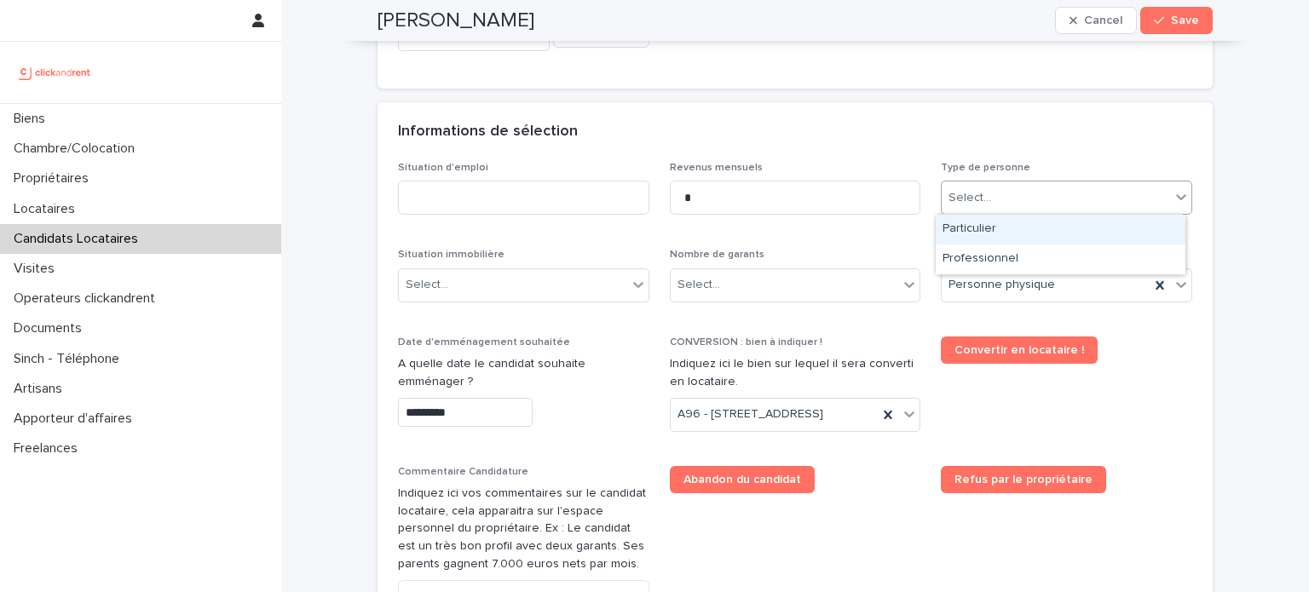
drag, startPoint x: 972, startPoint y: 198, endPoint x: 985, endPoint y: 238, distance: 42.3
click at [985, 238] on body "**********" at bounding box center [654, 296] width 1309 height 592
click at [979, 231] on div "Particulier" at bounding box center [1061, 230] width 250 height 30
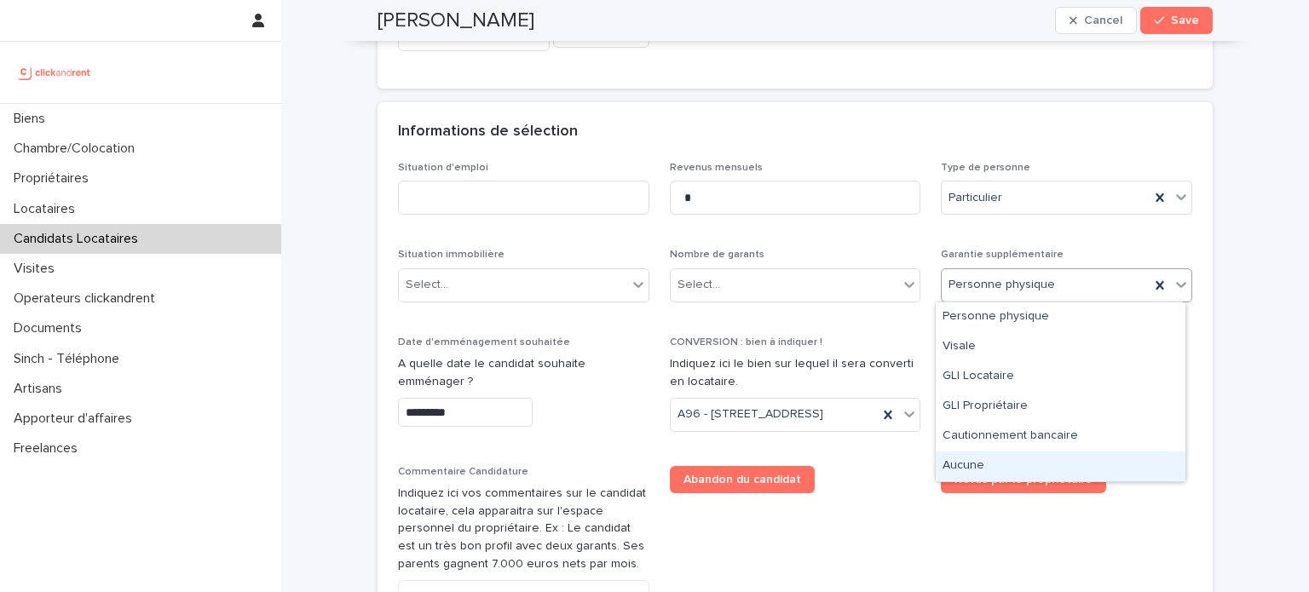
click at [975, 459] on div "Aucune" at bounding box center [1061, 467] width 250 height 30
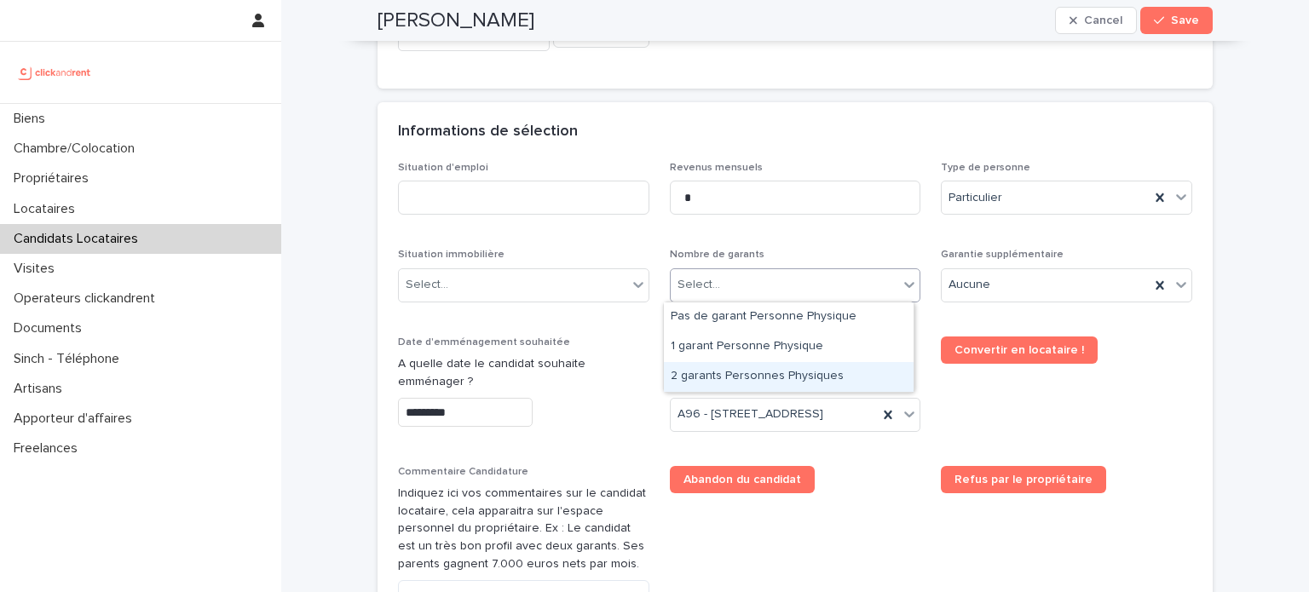
drag, startPoint x: 743, startPoint y: 282, endPoint x: 740, endPoint y: 372, distance: 89.6
click at [740, 372] on body "**********" at bounding box center [654, 296] width 1309 height 592
click at [740, 372] on div "2 garants Personnes Physiques" at bounding box center [789, 377] width 250 height 30
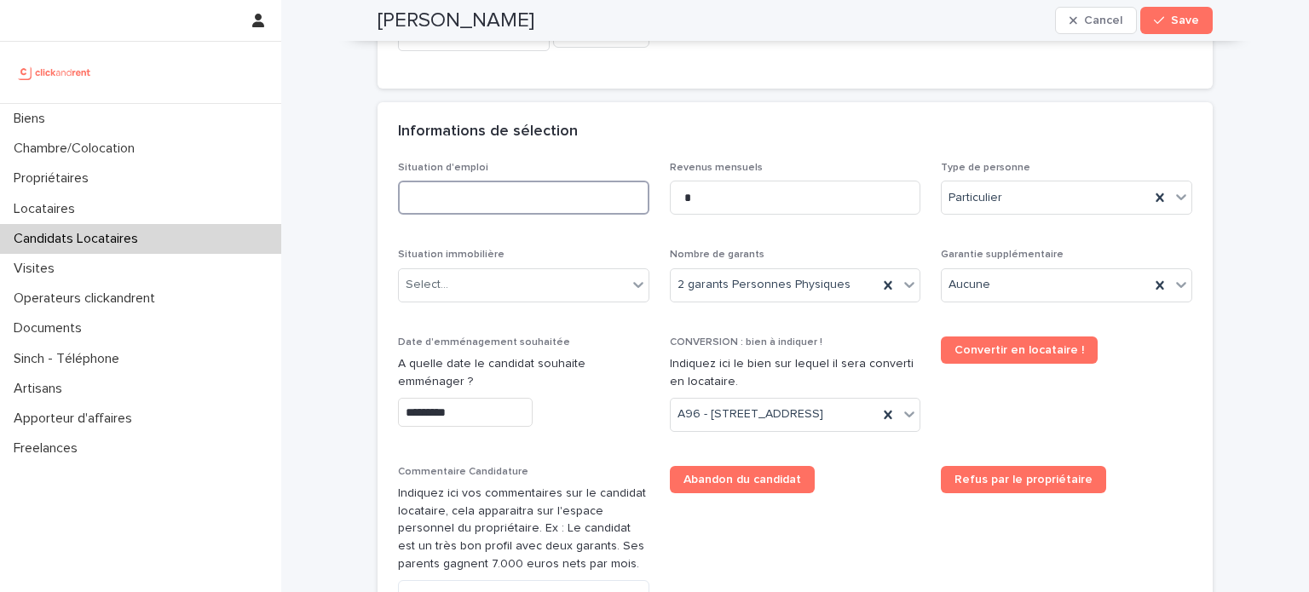
click at [448, 194] on input at bounding box center [523, 198] width 251 height 34
type input "********"
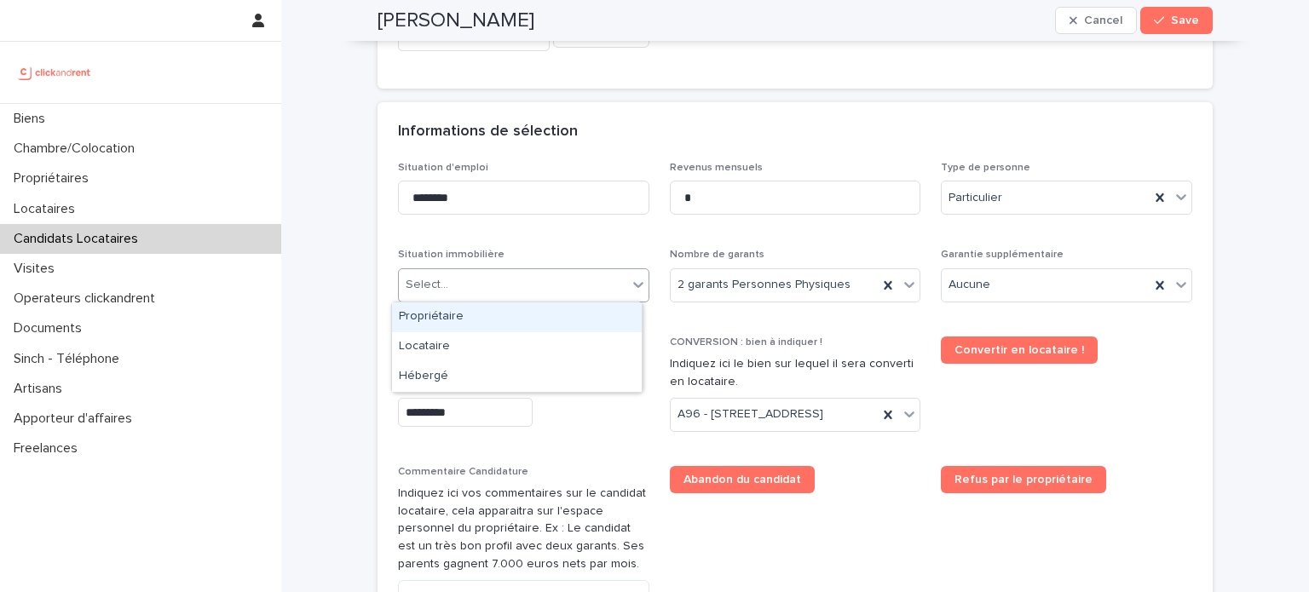
click at [512, 287] on div "Select..." at bounding box center [513, 285] width 228 height 28
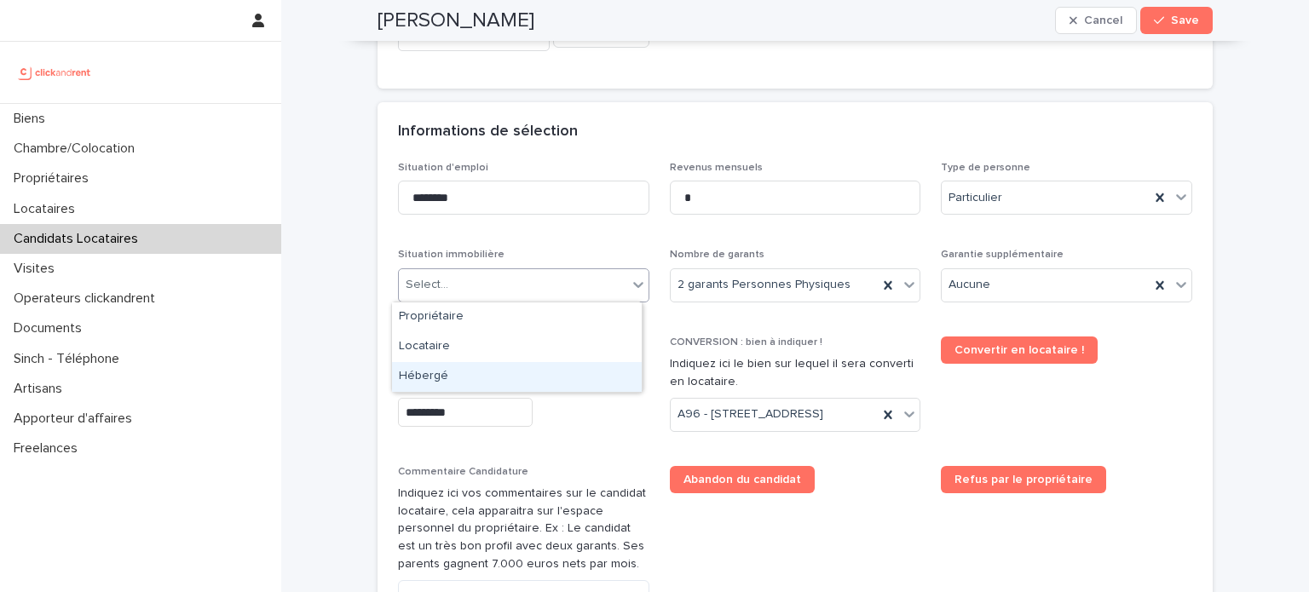
click at [482, 386] on div "Hébergé" at bounding box center [517, 377] width 250 height 30
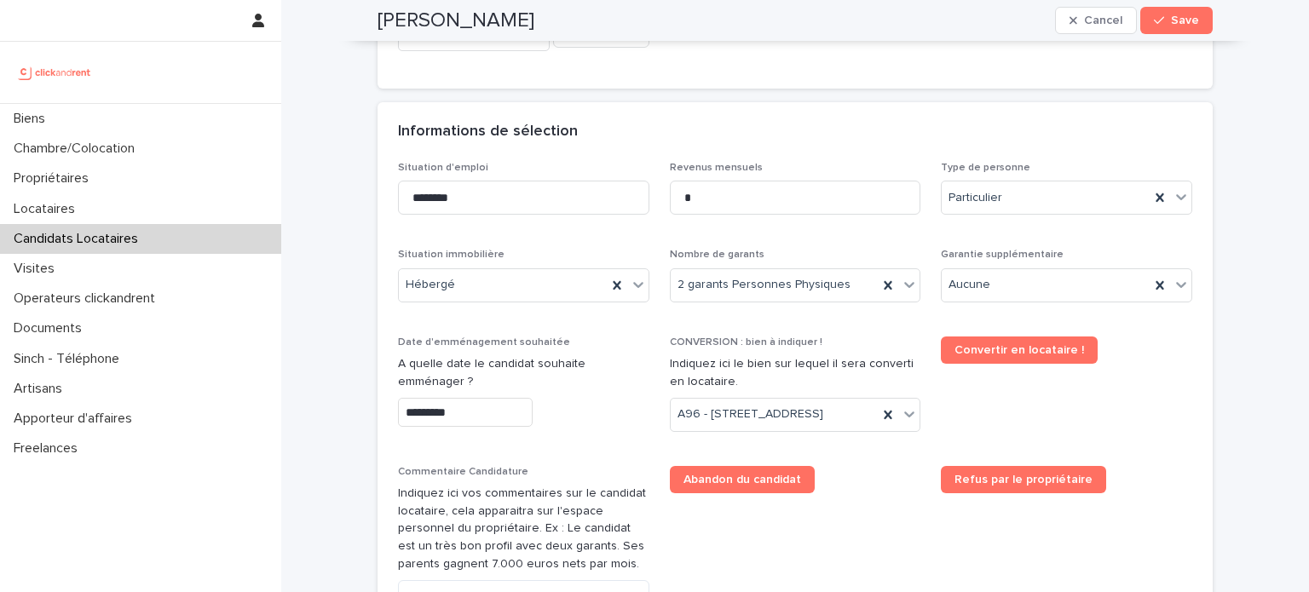
drag, startPoint x: 389, startPoint y: 416, endPoint x: 425, endPoint y: 408, distance: 36.6
click at [425, 408] on div "Situation d'emploi ******** Revenus mensuels * Type de personne Particulier Sit…" at bounding box center [795, 451] width 835 height 579
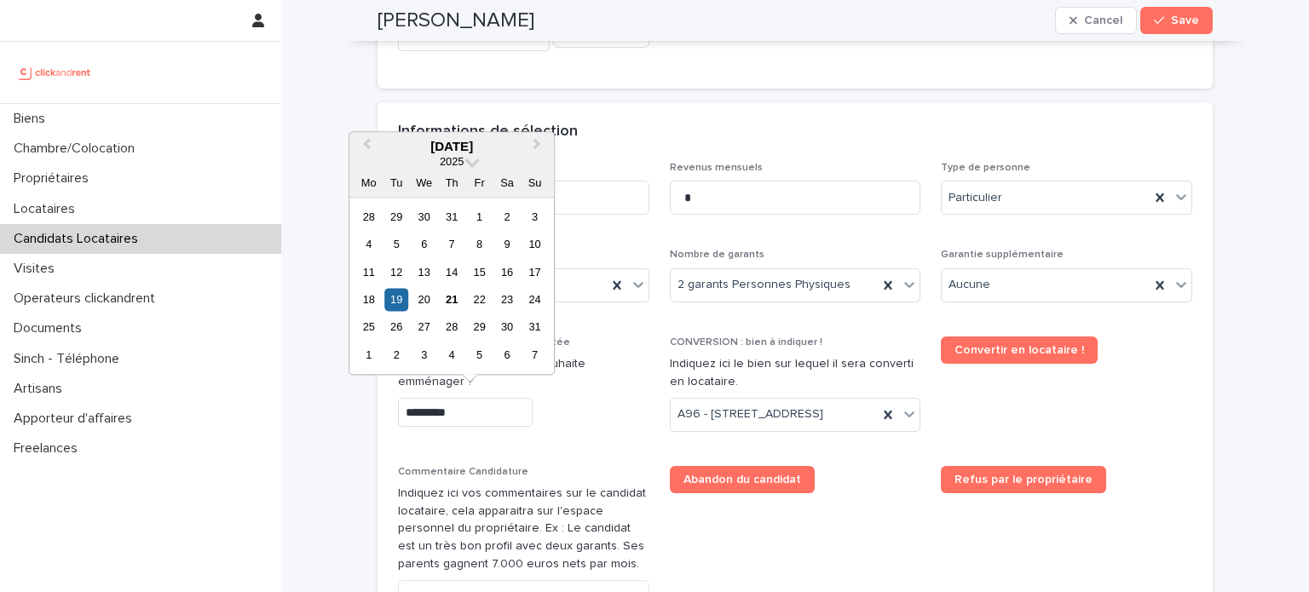
click at [425, 408] on input "*********" at bounding box center [465, 413] width 135 height 30
click at [394, 330] on div "26" at bounding box center [396, 327] width 23 height 23
type input "*********"
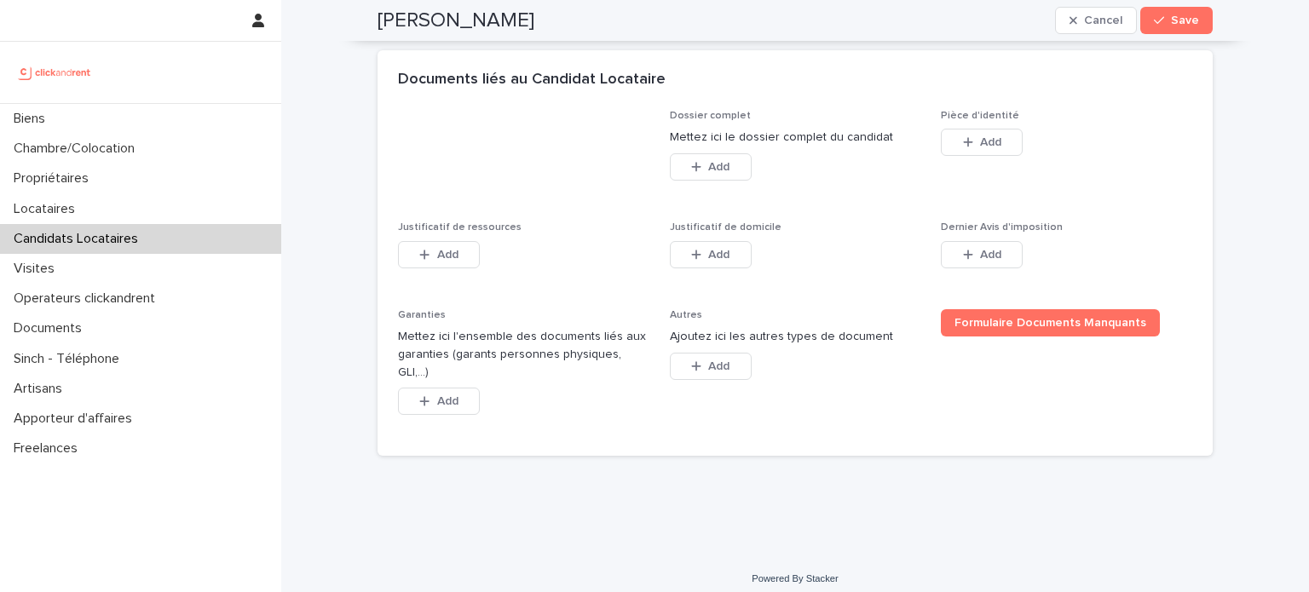
scroll to position [1265, 0]
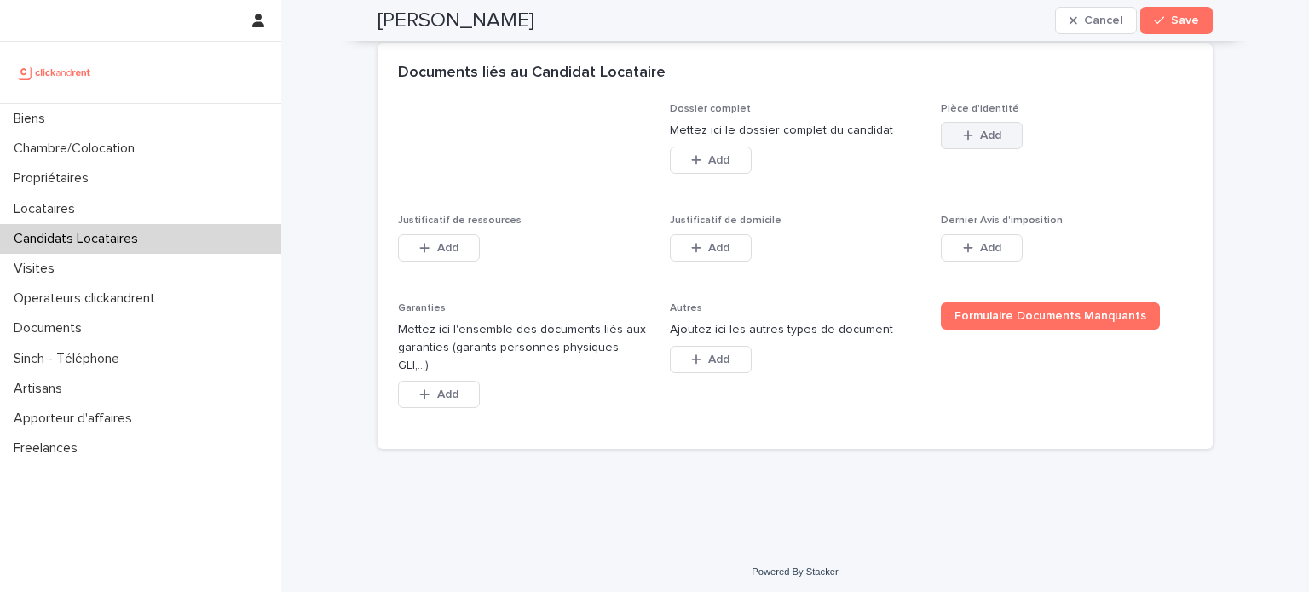
click at [967, 142] on div "button" at bounding box center [971, 136] width 17 height 12
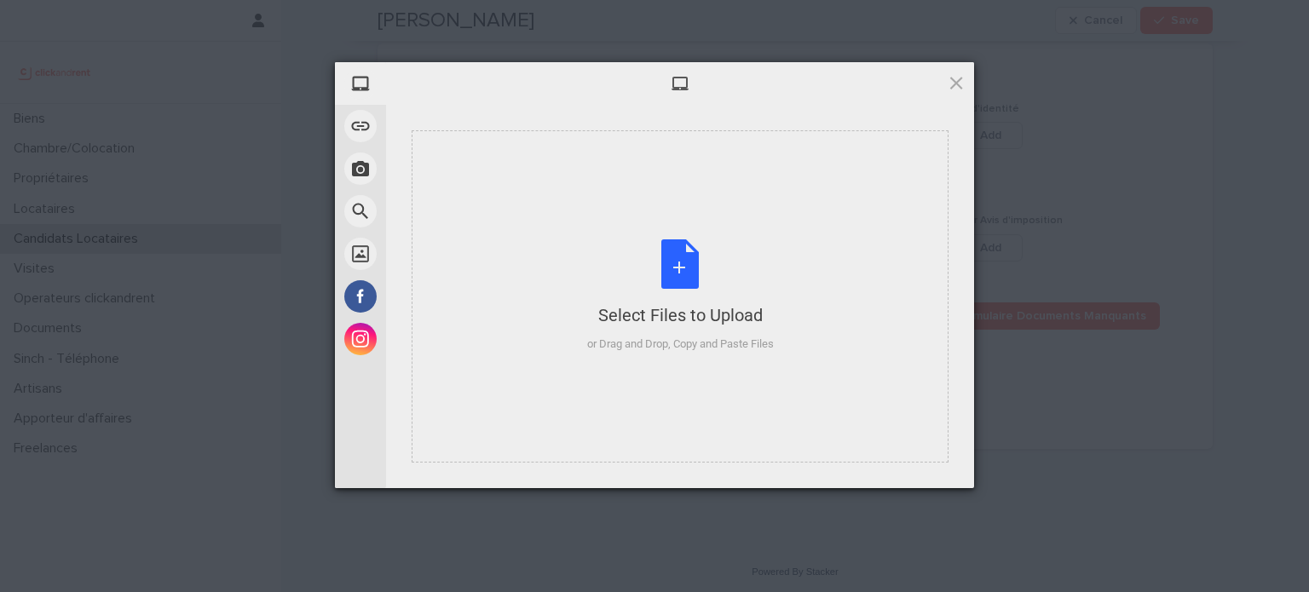
click at [644, 234] on div "Select Files to Upload or Drag and Drop, Copy and Paste Files" at bounding box center [680, 296] width 537 height 332
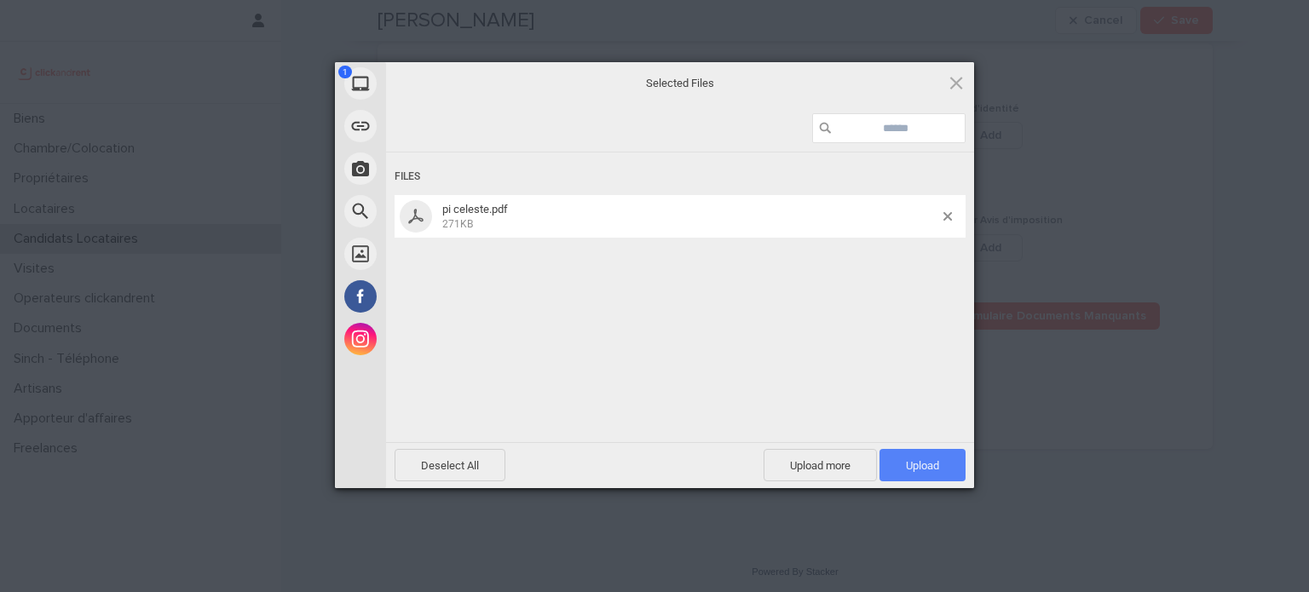
click at [948, 459] on span "Upload 1" at bounding box center [923, 465] width 86 height 32
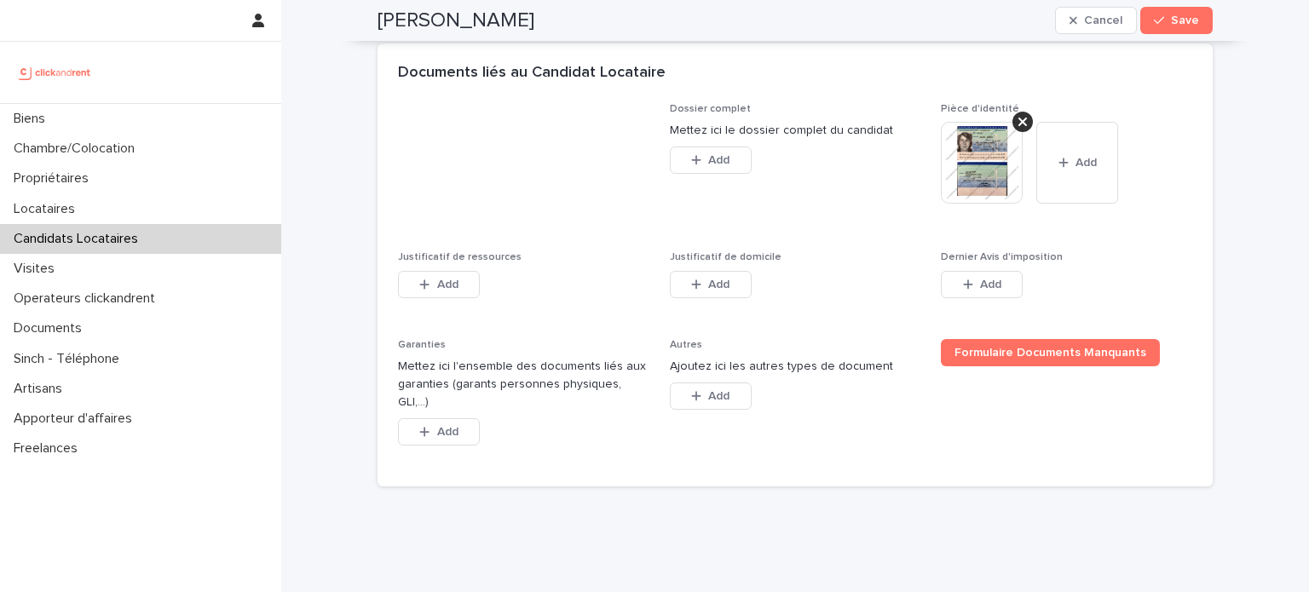
click at [724, 299] on div "Add" at bounding box center [711, 288] width 82 height 34
click at [723, 291] on span "Add" at bounding box center [718, 285] width 21 height 12
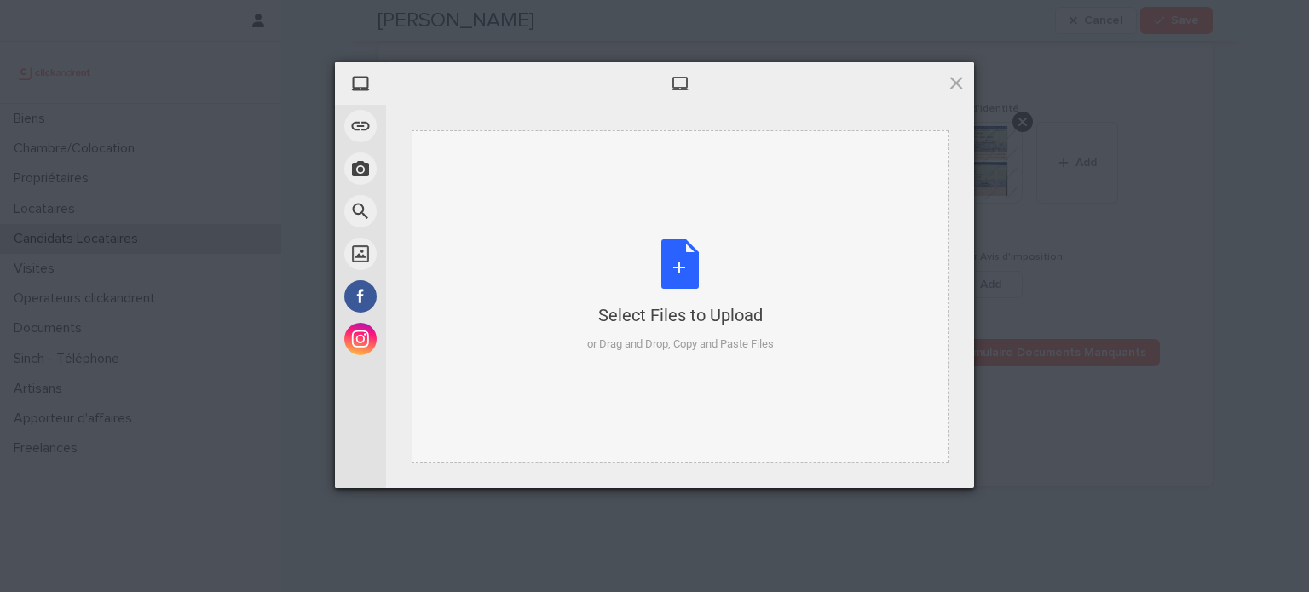
click at [626, 268] on div "Select Files to Upload or Drag and Drop, Copy and Paste Files" at bounding box center [680, 296] width 187 height 113
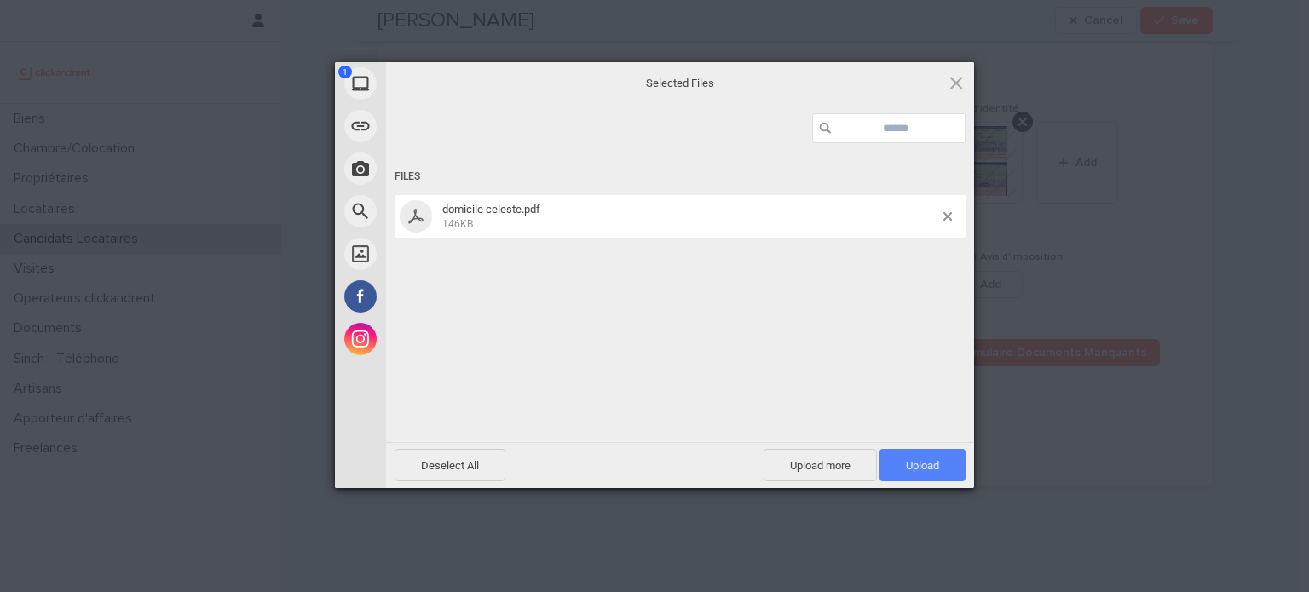
click at [917, 468] on span "Upload 1" at bounding box center [922, 465] width 33 height 13
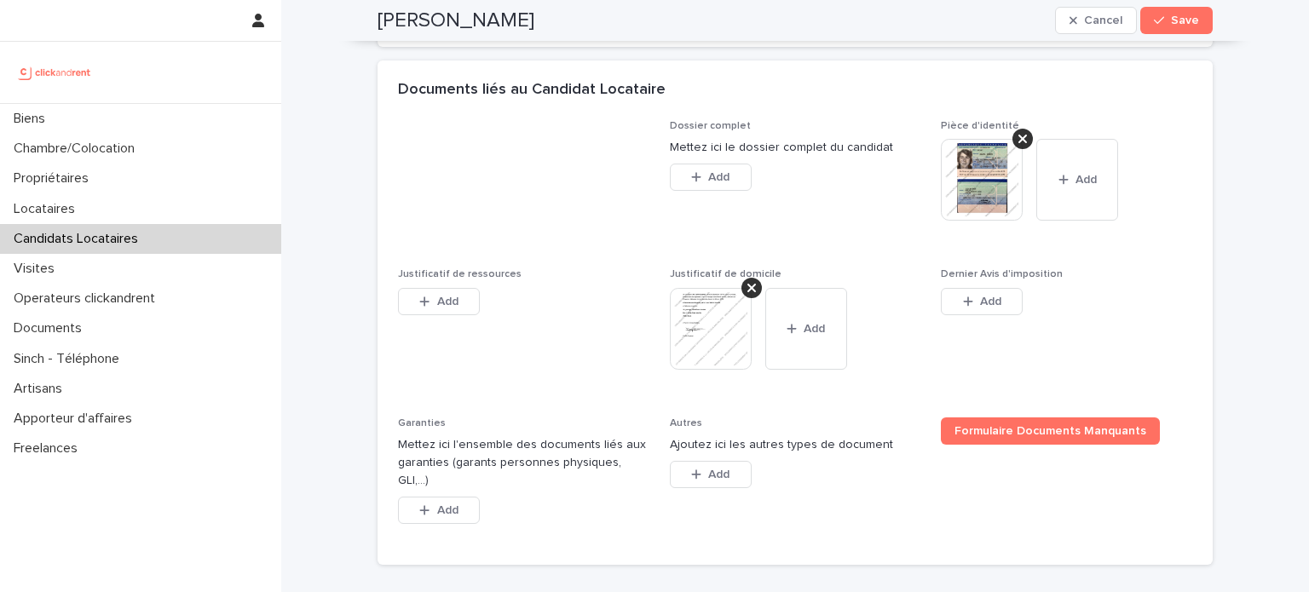
scroll to position [1380, 0]
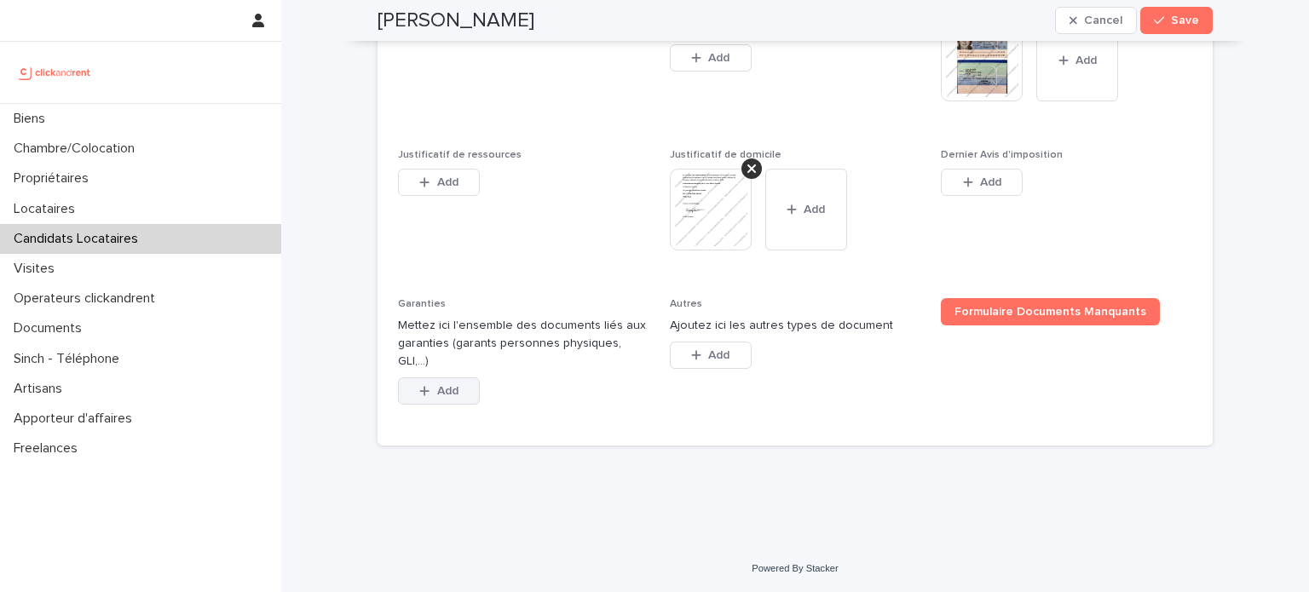
click at [441, 391] on span "Add" at bounding box center [447, 391] width 21 height 12
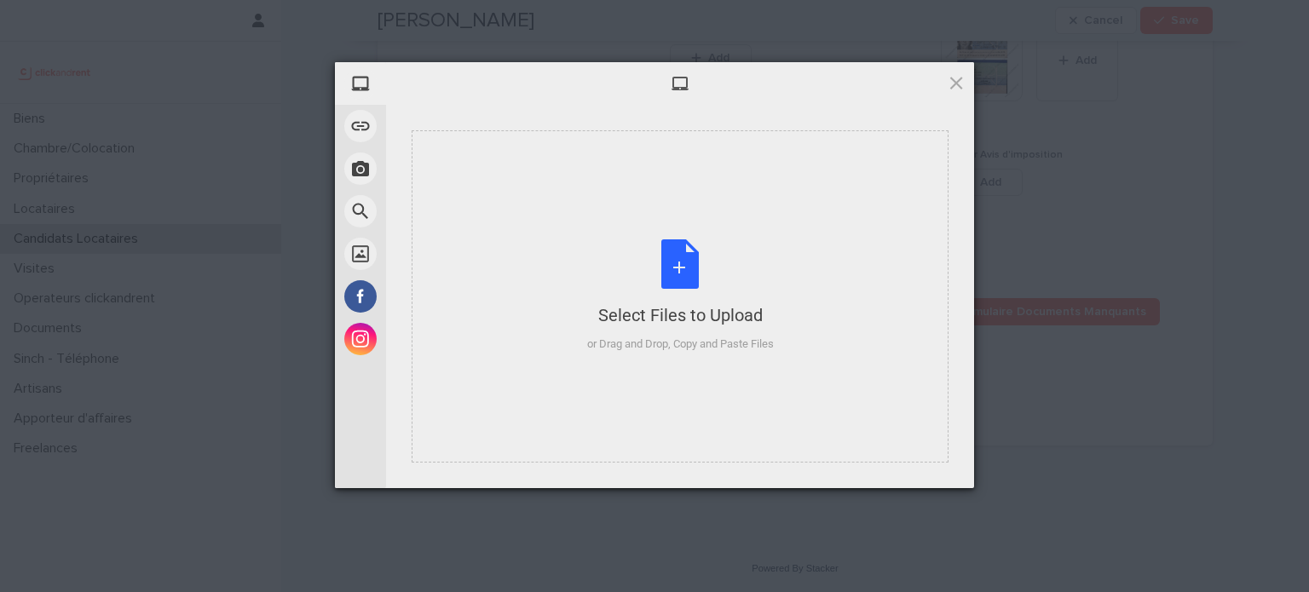
click at [632, 304] on div "Select Files to Upload" at bounding box center [680, 315] width 187 height 24
click at [675, 372] on div "Select Files to Upload or Drag and Drop, Copy and Paste Files" at bounding box center [680, 296] width 537 height 332
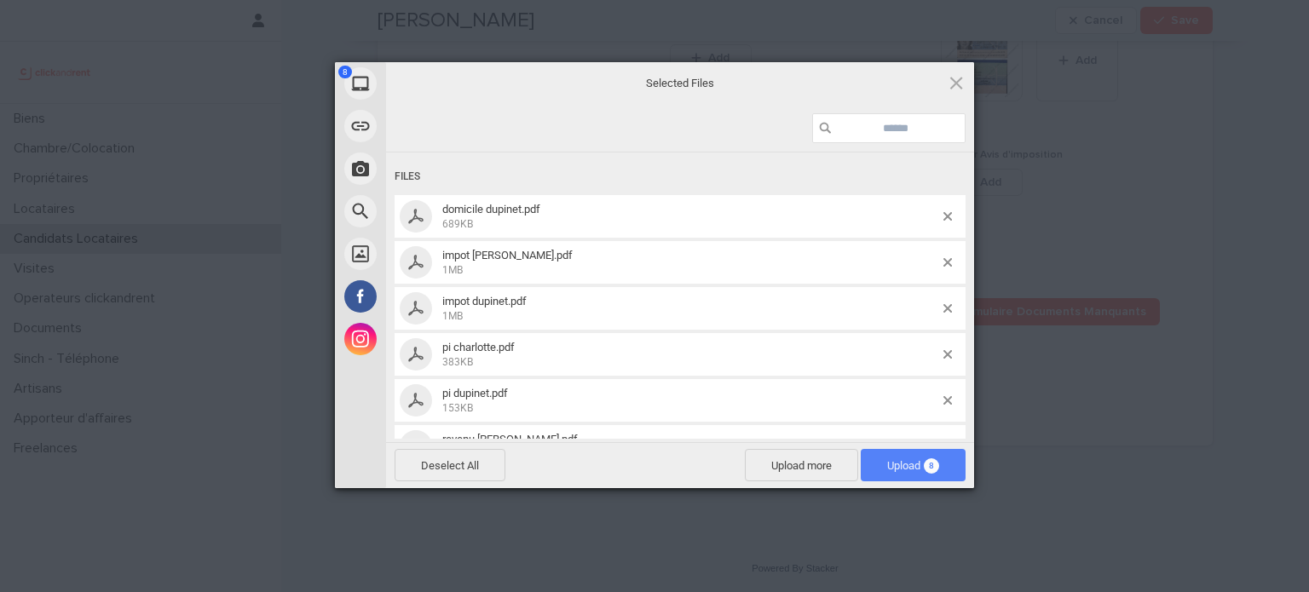
click at [881, 457] on span "Upload 8" at bounding box center [913, 465] width 105 height 32
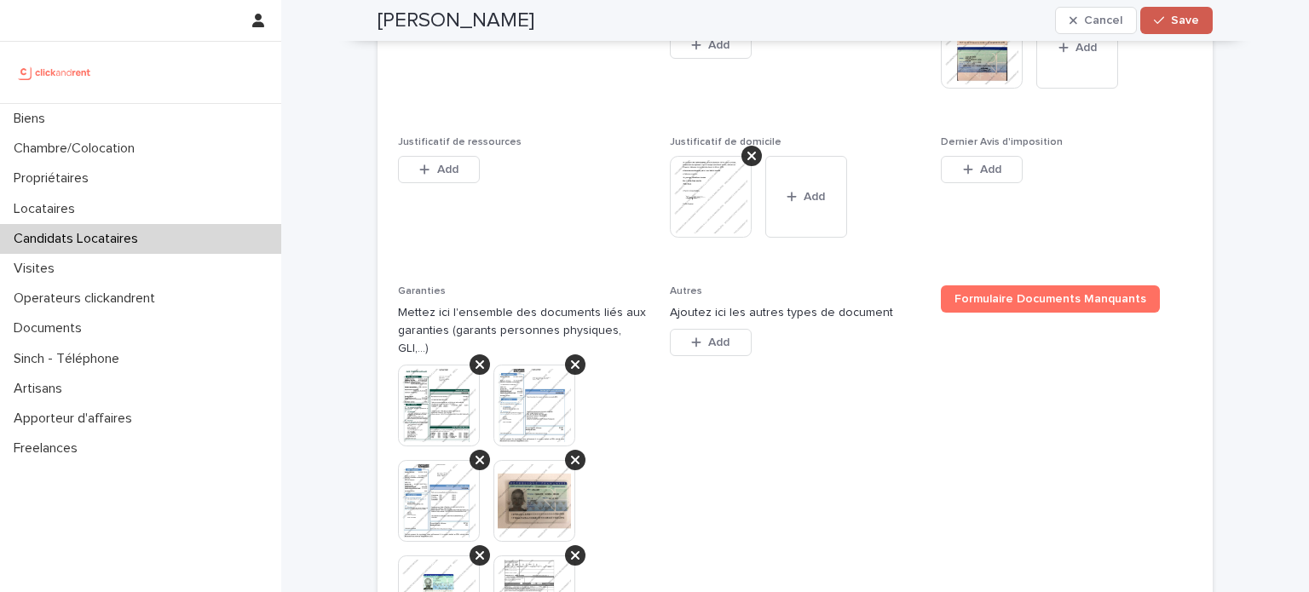
click at [1177, 23] on span "Save" at bounding box center [1185, 20] width 28 height 12
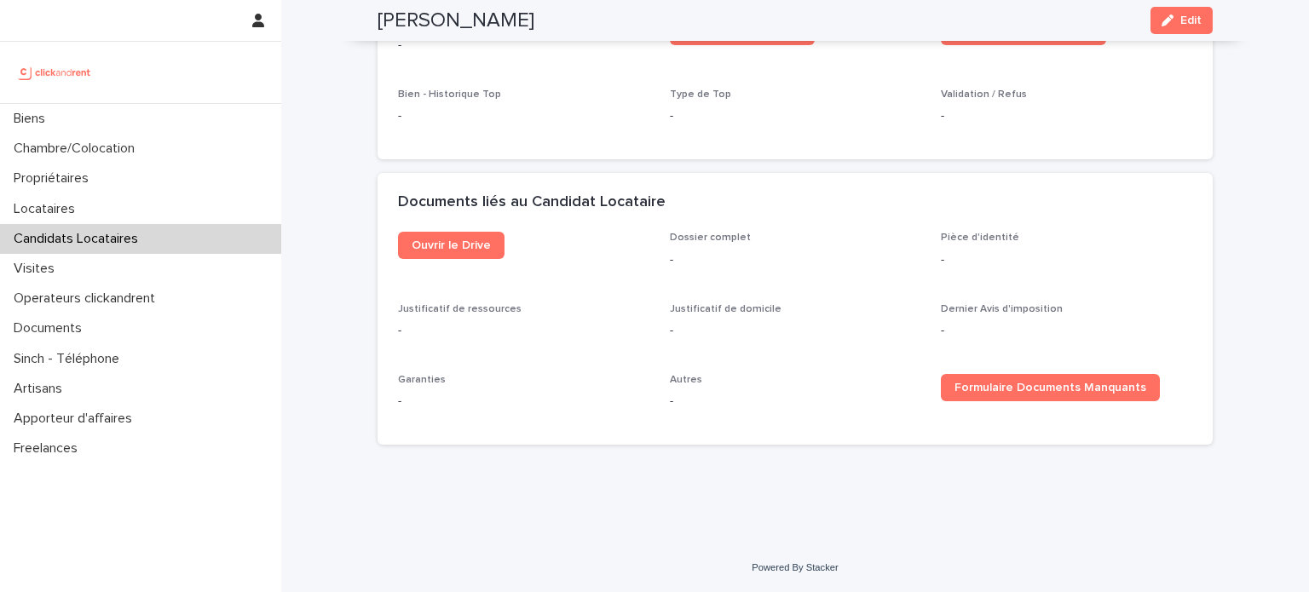
scroll to position [733, 0]
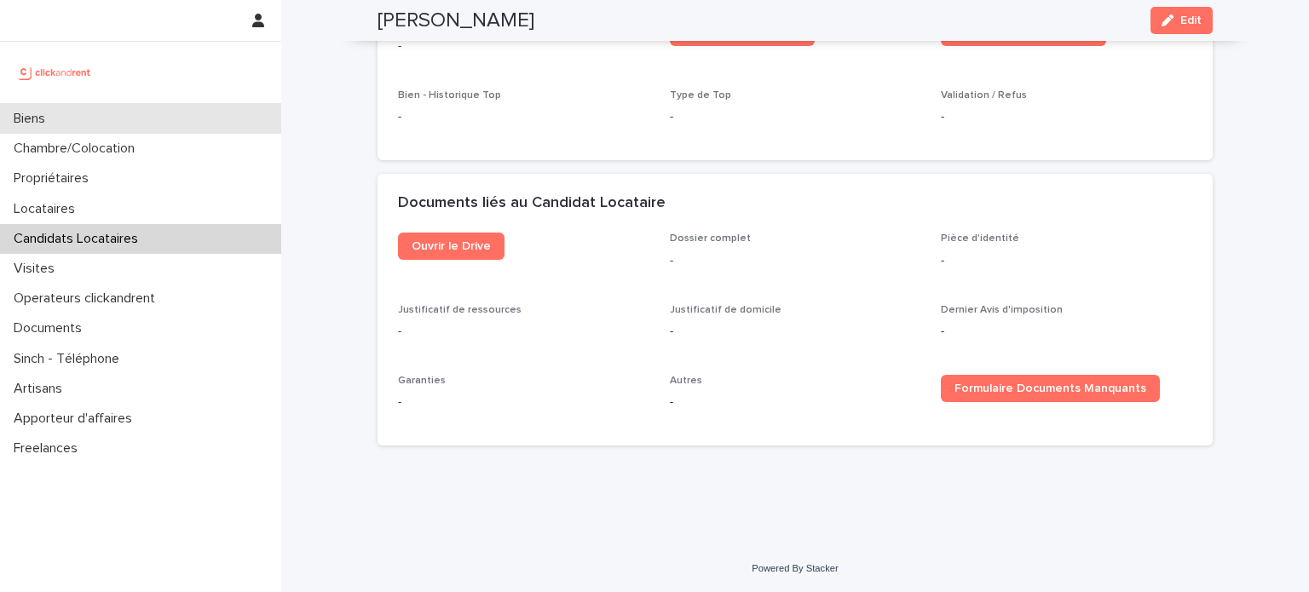
click at [162, 122] on div "Biens" at bounding box center [140, 119] width 281 height 30
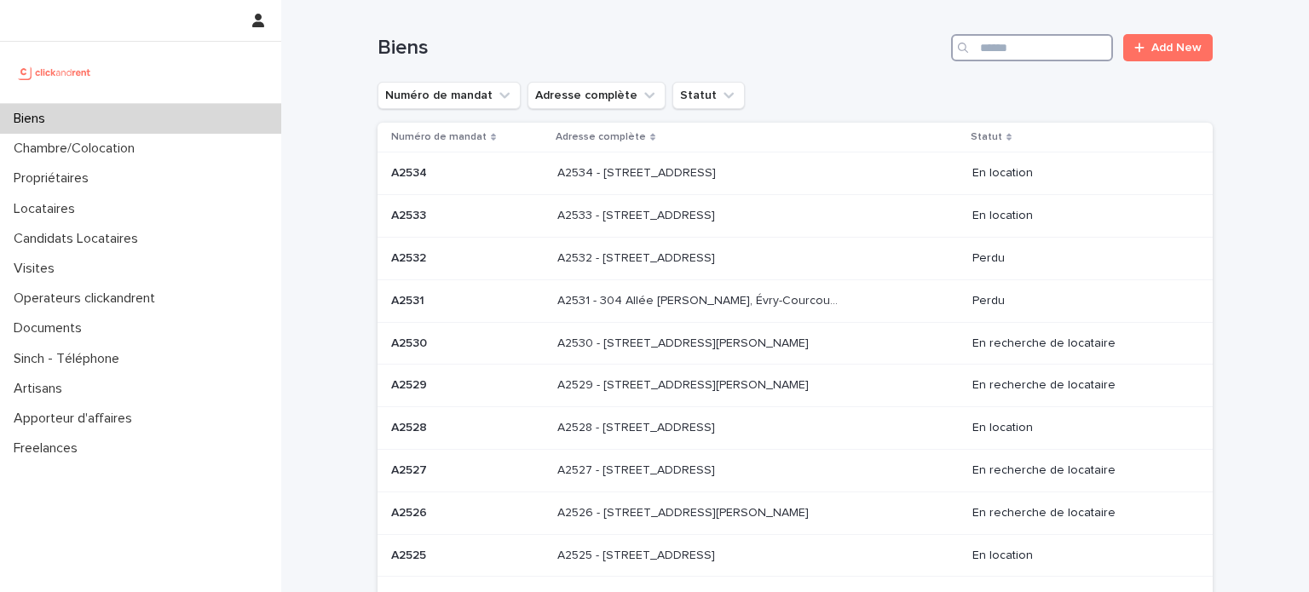
click at [994, 44] on input "Search" at bounding box center [1032, 47] width 162 height 27
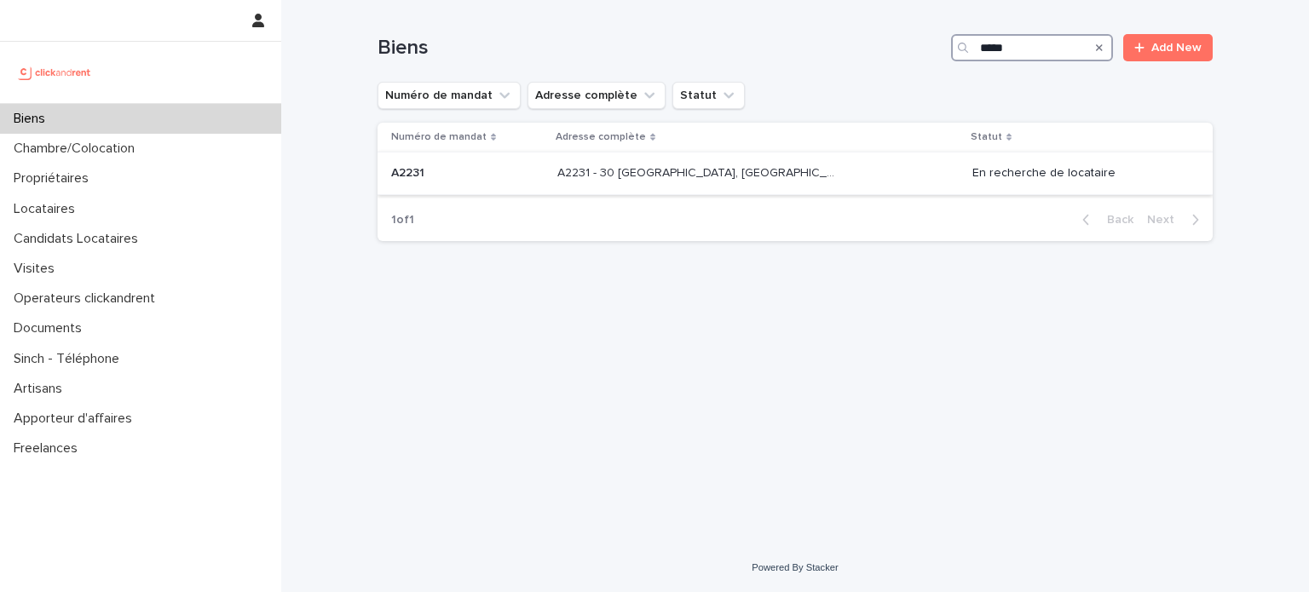
type input "*****"
click at [843, 172] on div "A2231 - 30 [GEOGRAPHIC_DATA], [GEOGRAPHIC_DATA] 77600 A2231 - 30 [GEOGRAPHIC_DA…" at bounding box center [758, 173] width 402 height 28
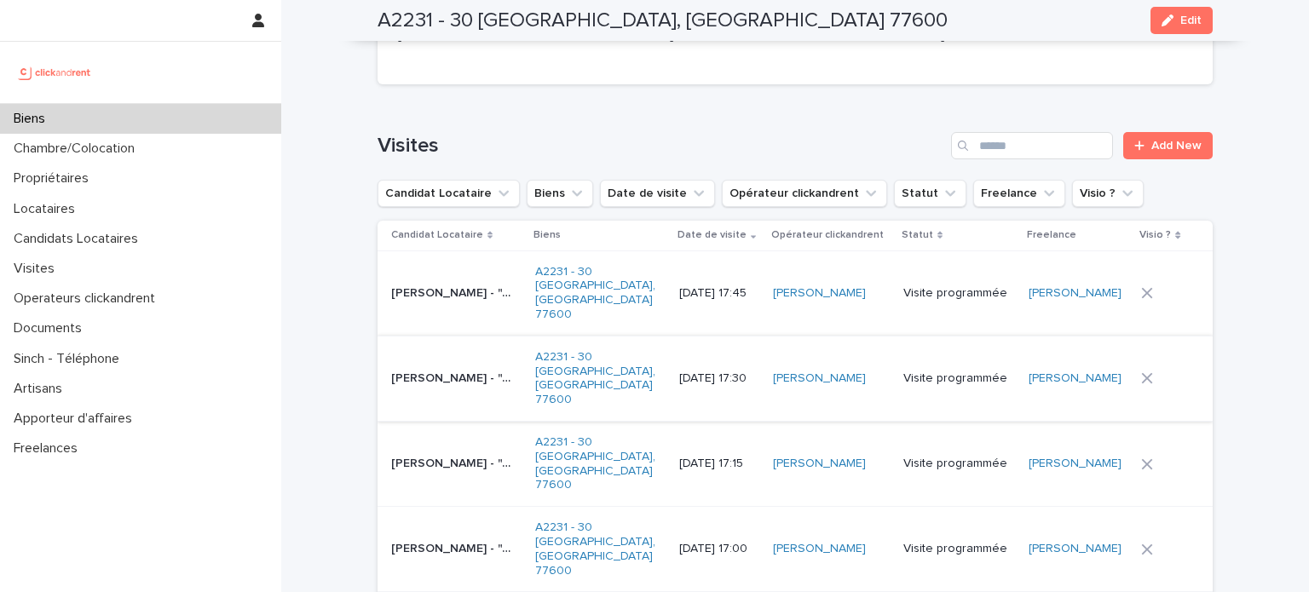
scroll to position [6454, 0]
click at [385, 336] on td "[PERSON_NAME] - "A2231 - [STREET_ADDRESS]" [PERSON_NAME] - "A2231 - 30 [GEOGRAP…" at bounding box center [453, 378] width 151 height 85
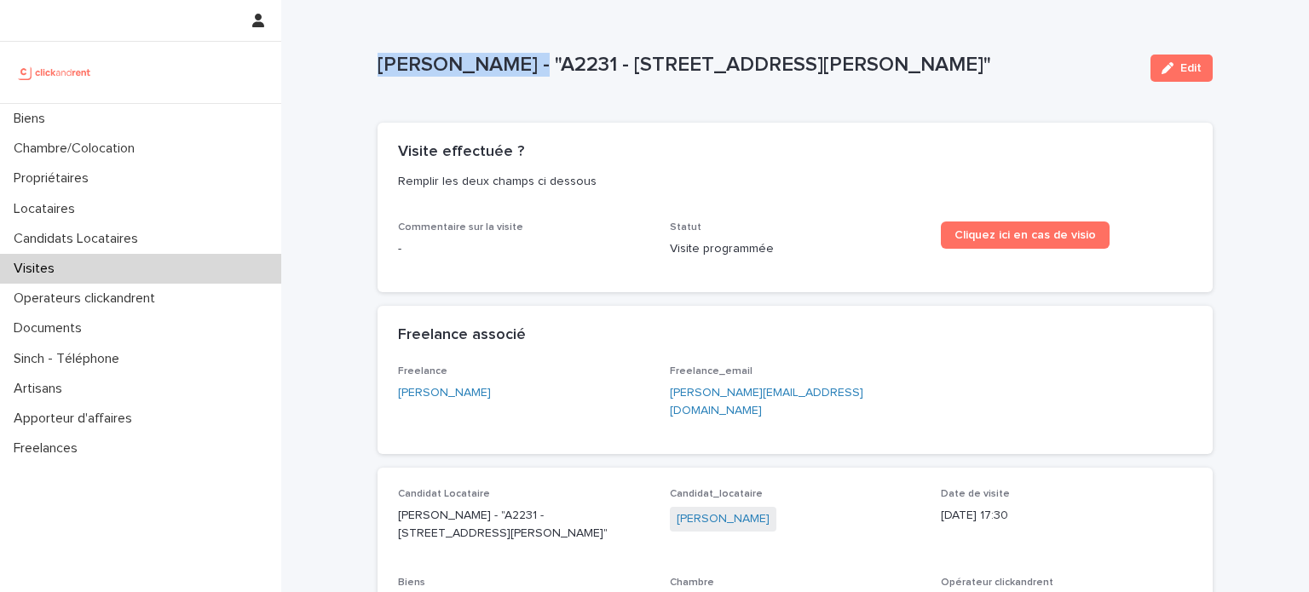
drag, startPoint x: 533, startPoint y: 54, endPoint x: 371, endPoint y: 42, distance: 162.4
click at [378, 53] on p "[PERSON_NAME] - "A2231 - [STREET_ADDRESS][PERSON_NAME]"" at bounding box center [758, 65] width 760 height 25
copy p "[PERSON_NAME]"
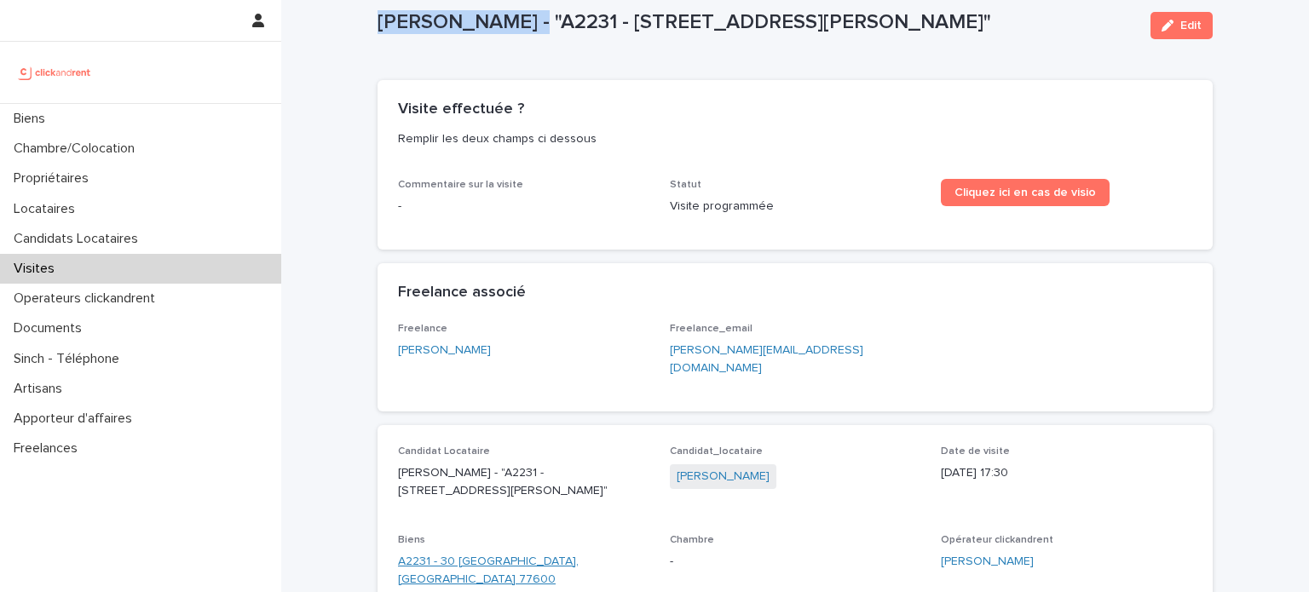
click at [490, 553] on link "A2231 - 30 [GEOGRAPHIC_DATA], [GEOGRAPHIC_DATA] 77600" at bounding box center [523, 571] width 251 height 36
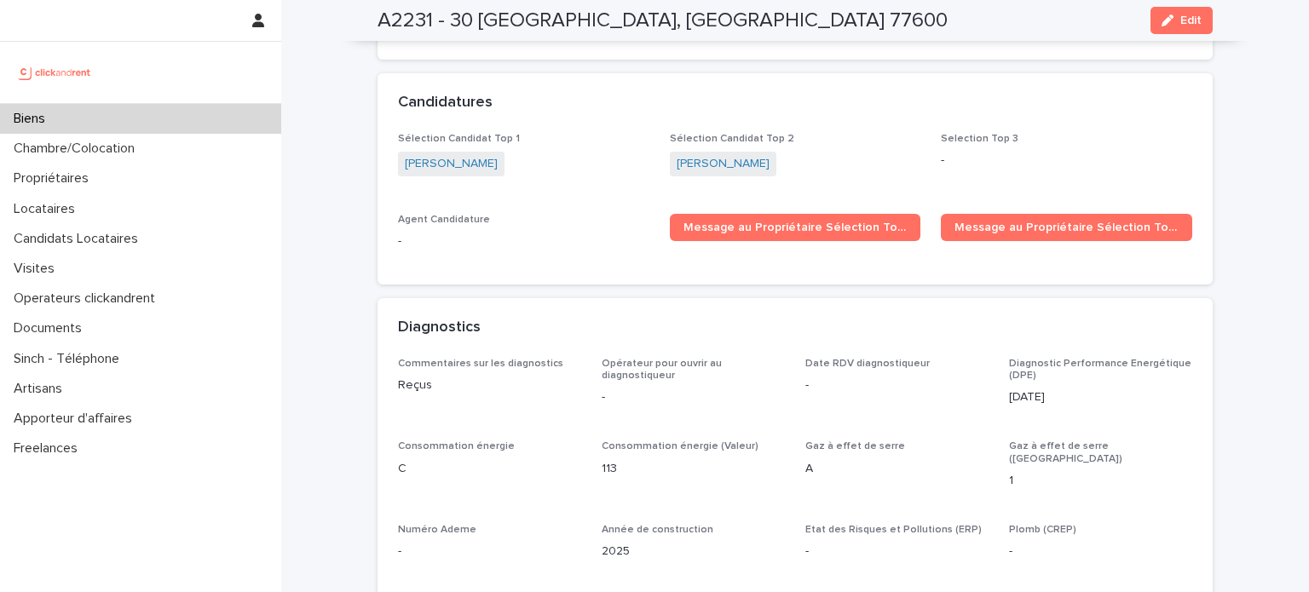
scroll to position [5148, 0]
click at [448, 154] on link "[PERSON_NAME]" at bounding box center [451, 163] width 93 height 18
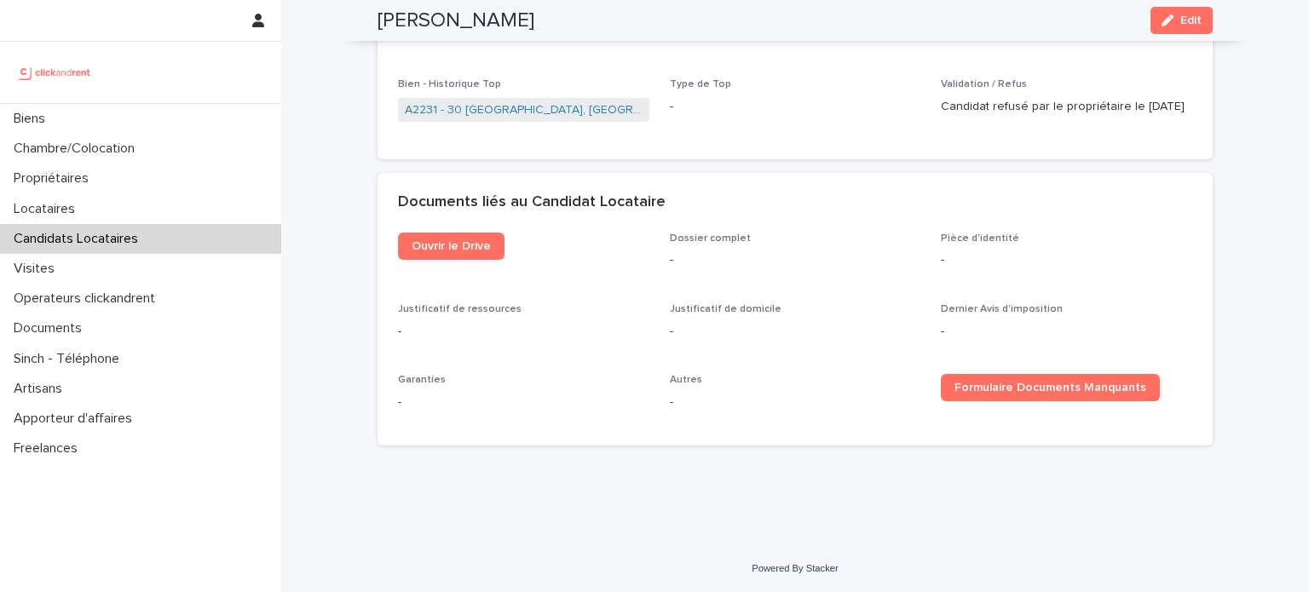
scroll to position [973, 0]
drag, startPoint x: 509, startPoint y: 26, endPoint x: 369, endPoint y: 28, distance: 139.8
click at [369, 28] on div "[PERSON_NAME] Edit" at bounding box center [795, 20] width 917 height 41
copy h2 "[PERSON_NAME]"
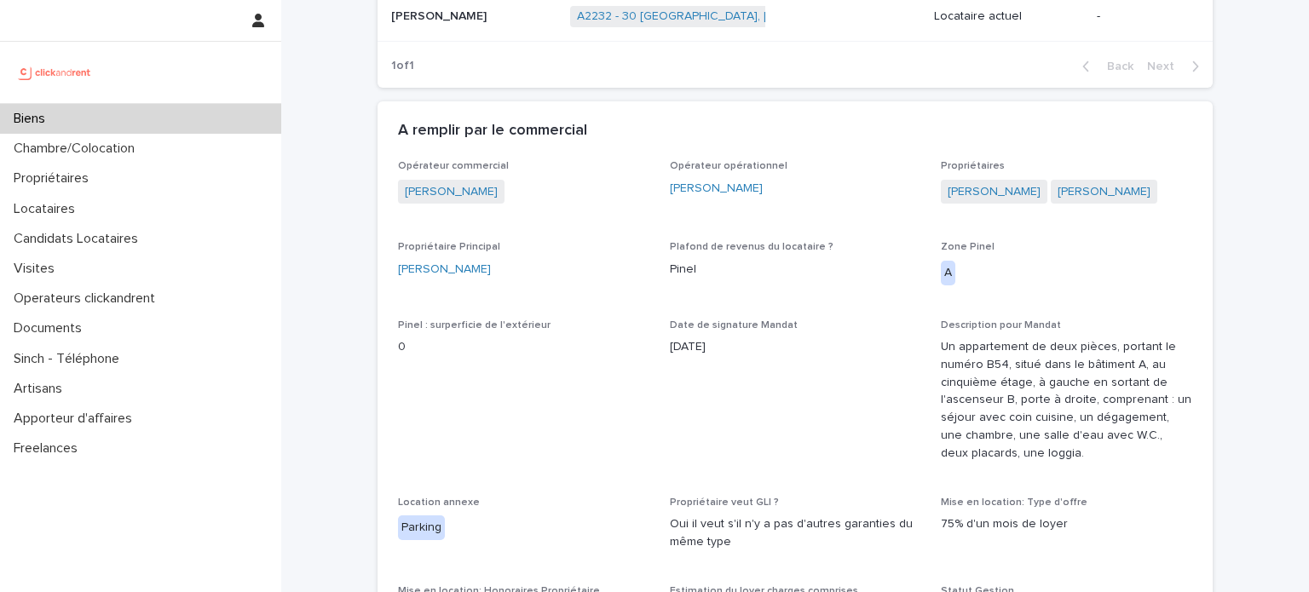
click at [116, 119] on div "Biens" at bounding box center [140, 119] width 281 height 30
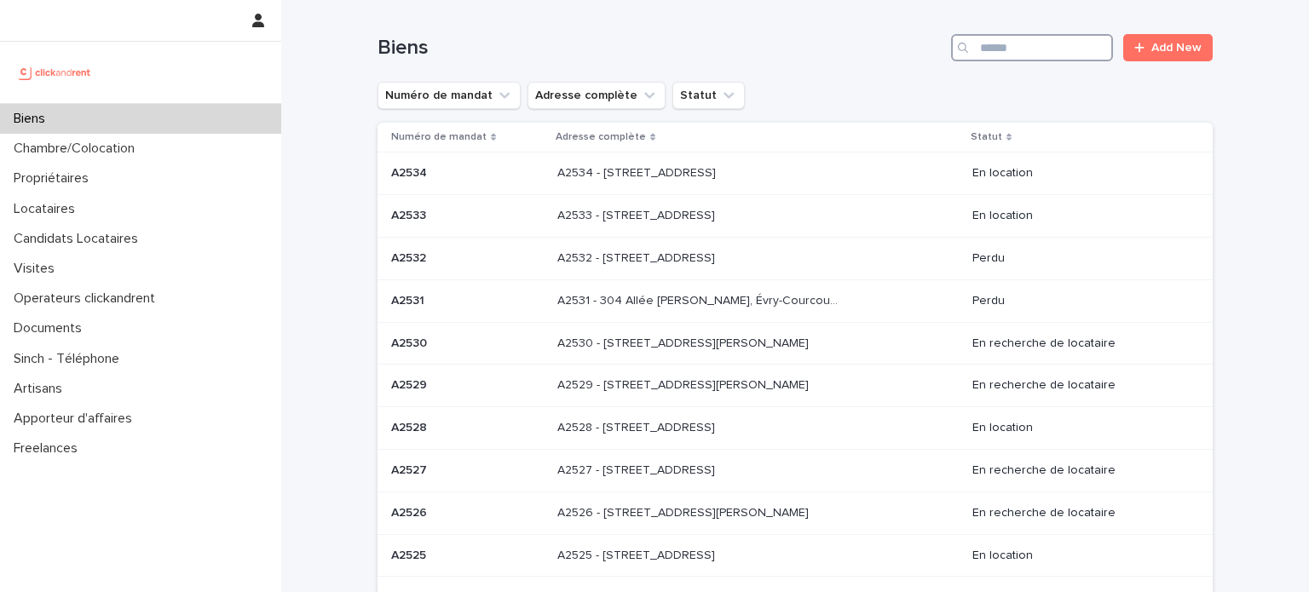
click at [996, 34] on input "Search" at bounding box center [1032, 47] width 162 height 27
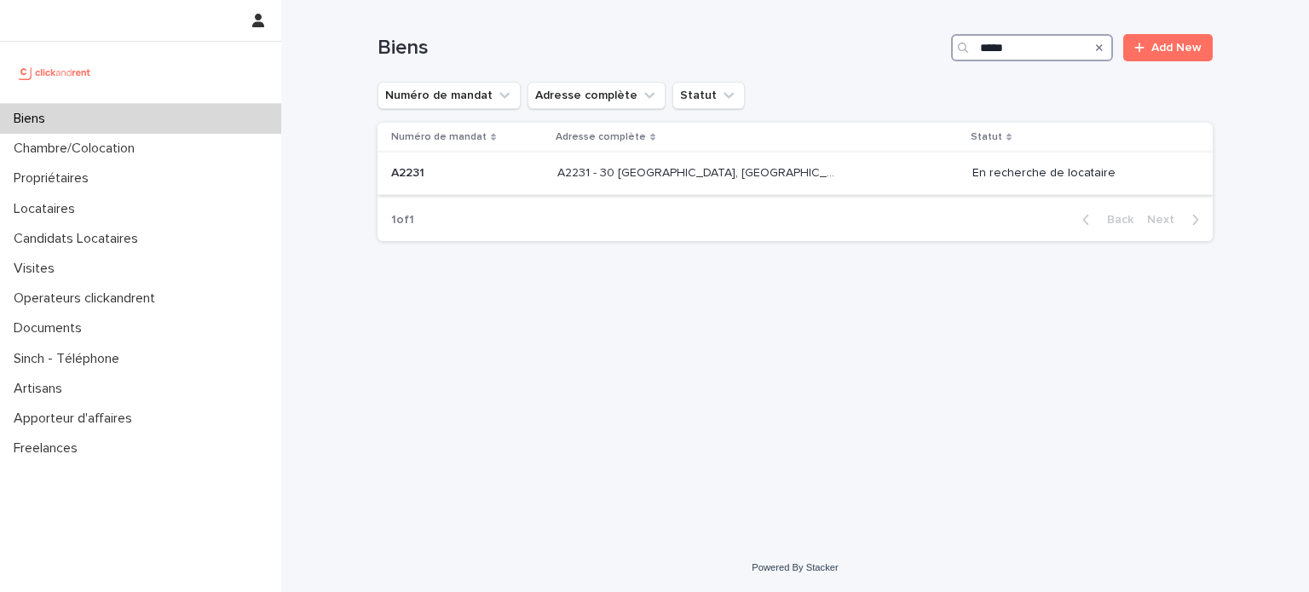
type input "*****"
click at [736, 161] on div "A2231 - 30 [GEOGRAPHIC_DATA], [GEOGRAPHIC_DATA] 77600 A2231 - 30 [GEOGRAPHIC_DA…" at bounding box center [758, 173] width 402 height 28
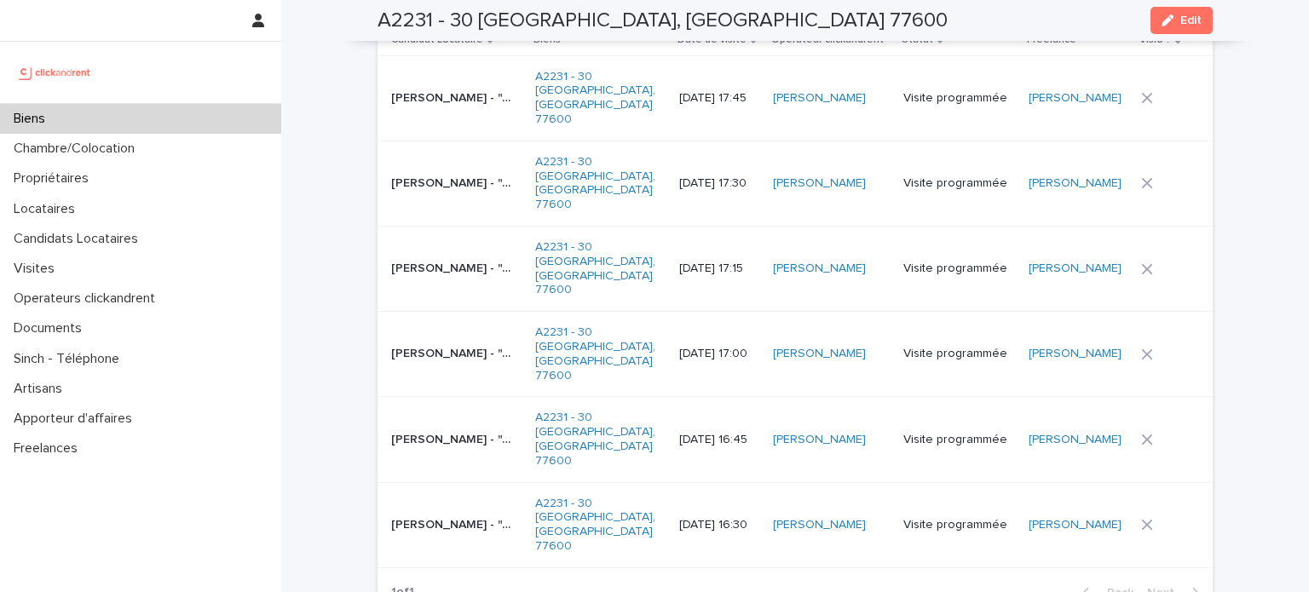
scroll to position [6652, 0]
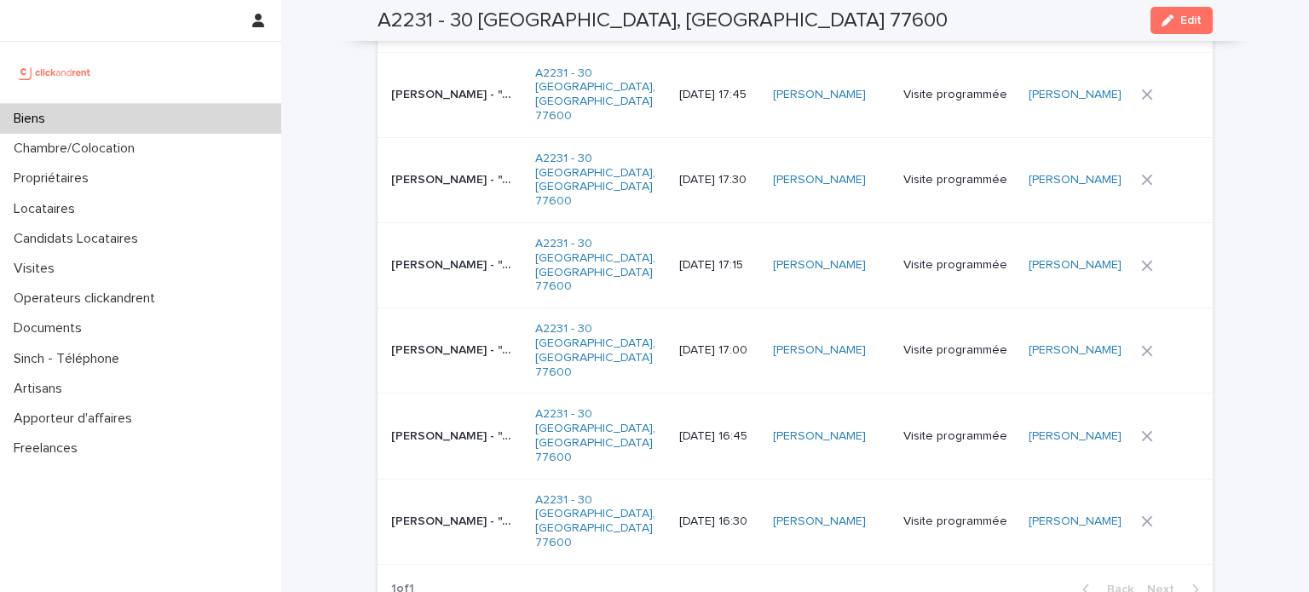
click at [172, 113] on div "Biens" at bounding box center [140, 119] width 281 height 30
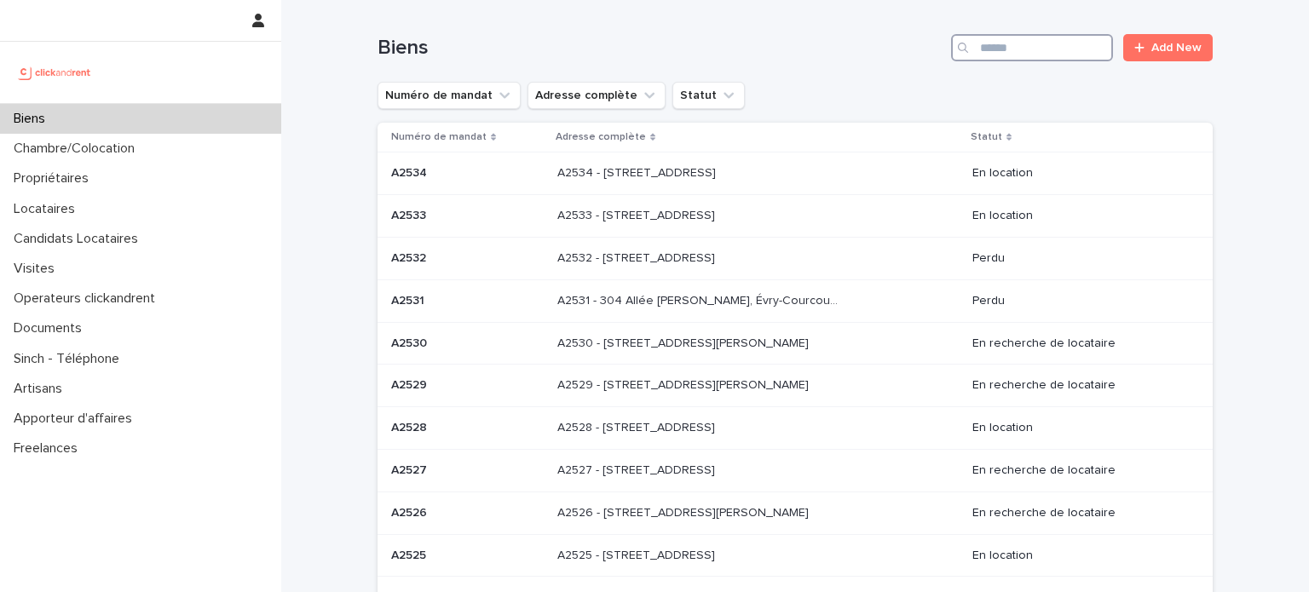
click at [1008, 61] on input "Search" at bounding box center [1032, 47] width 162 height 27
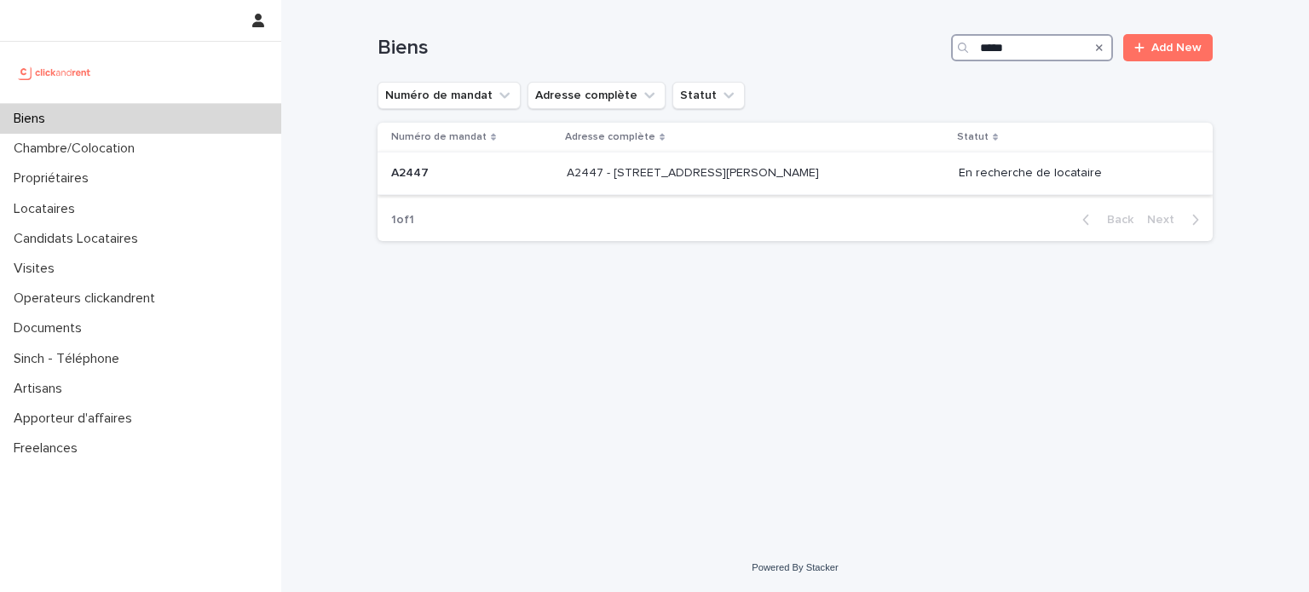
type input "*****"
click at [765, 179] on p "A2447 - [STREET_ADDRESS][PERSON_NAME]" at bounding box center [695, 172] width 256 height 18
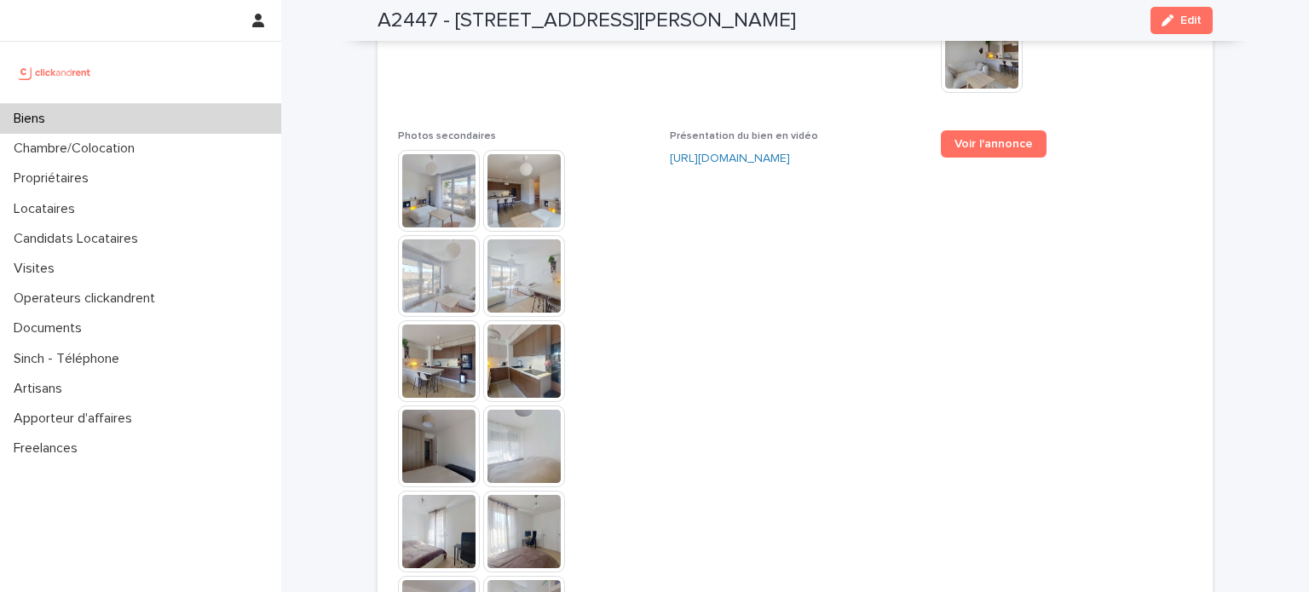
scroll to position [4811, 0]
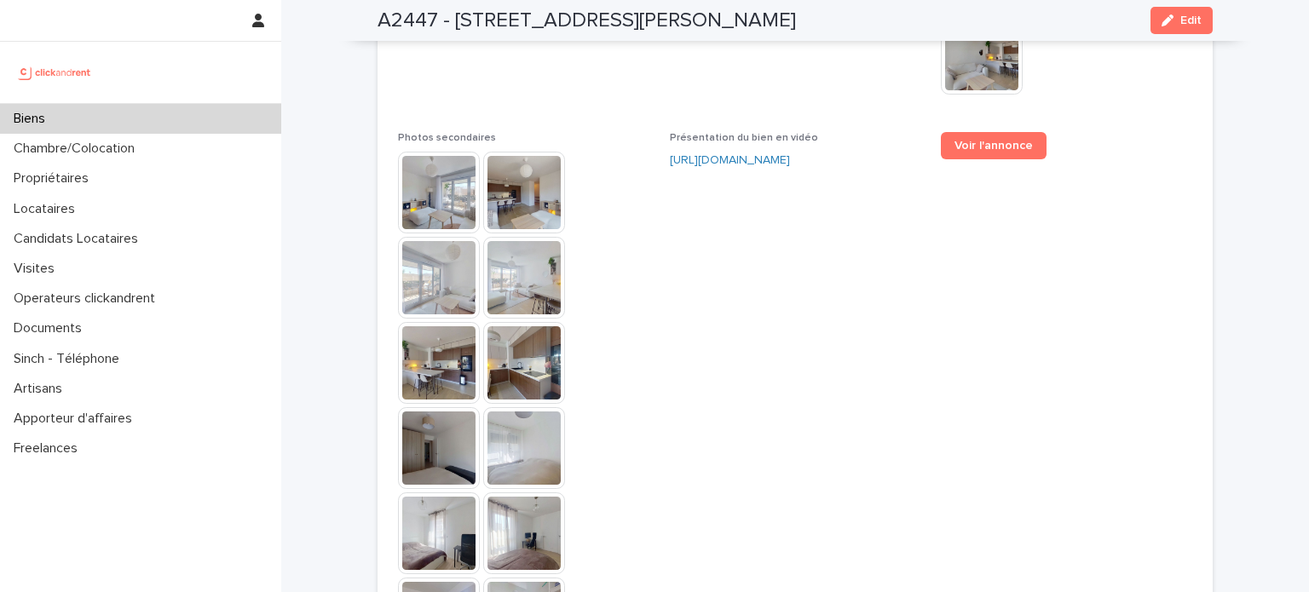
click at [986, 132] on link "Voir l'annonce" at bounding box center [994, 145] width 106 height 27
